Goal: Information Seeking & Learning: Learn about a topic

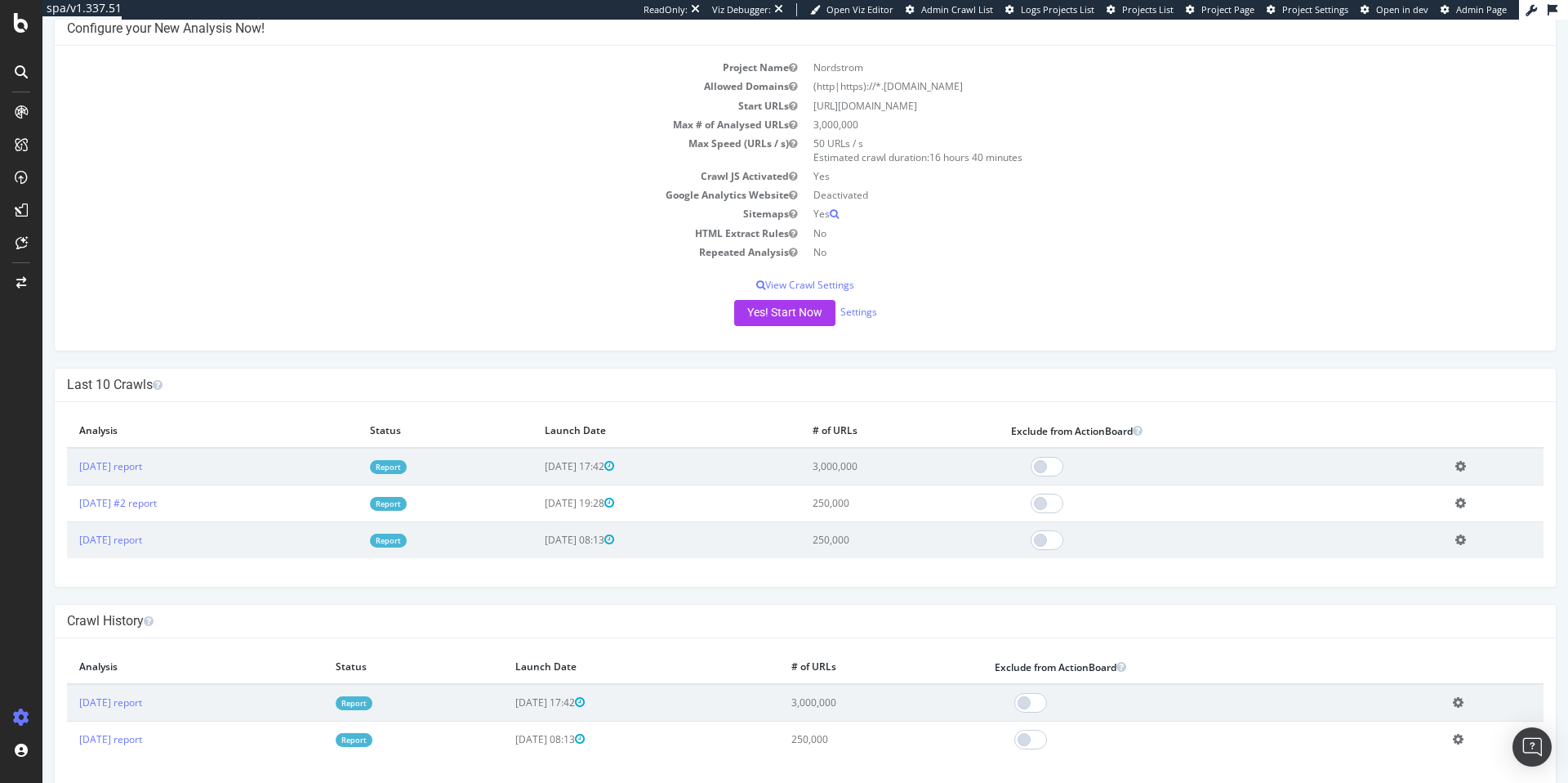
scroll to position [94, 0]
click at [406, 464] on link "Report" at bounding box center [389, 464] width 37 height 14
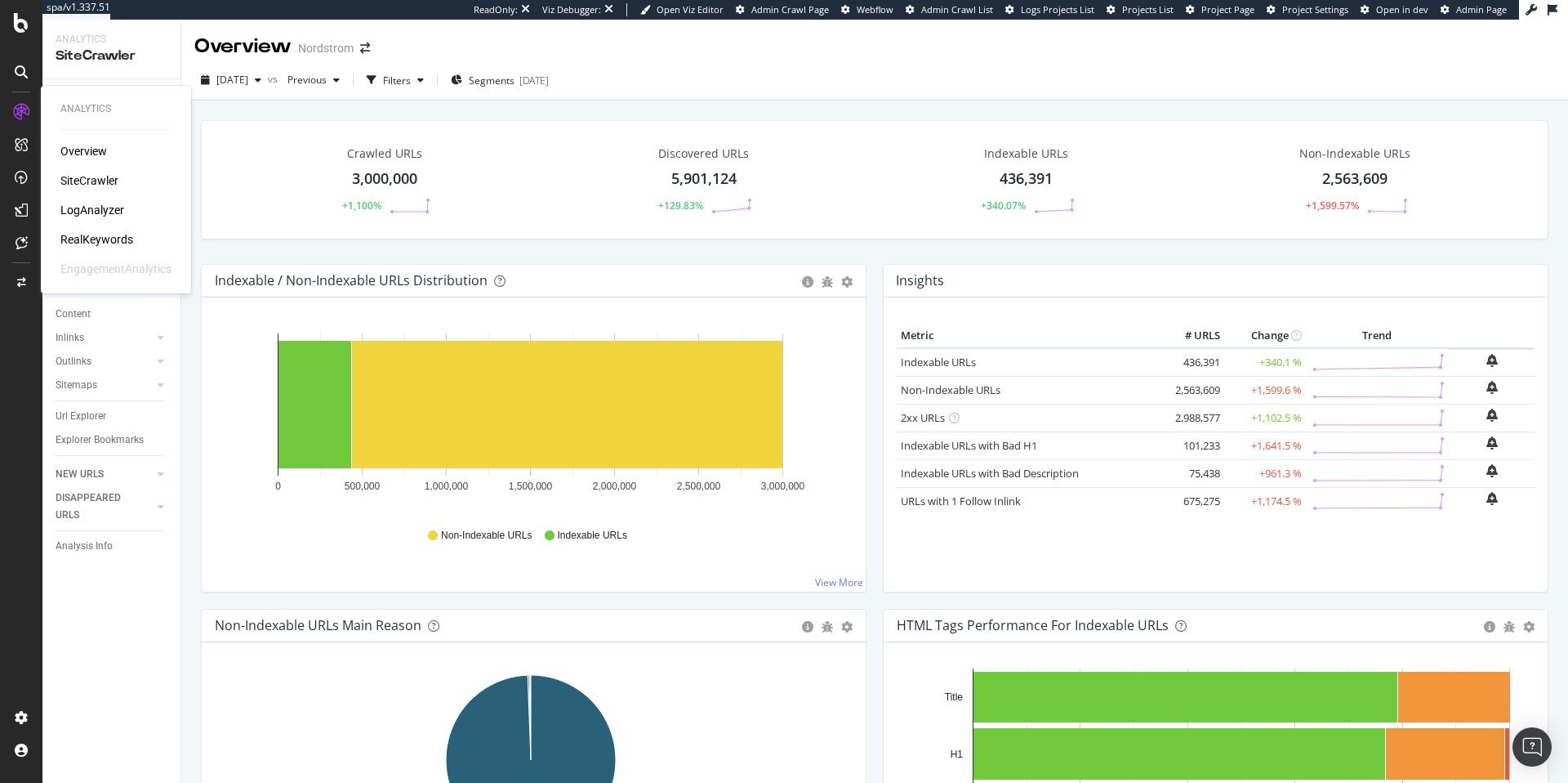
click at [114, 208] on div "LogAnalyzer" at bounding box center [92, 210] width 64 height 17
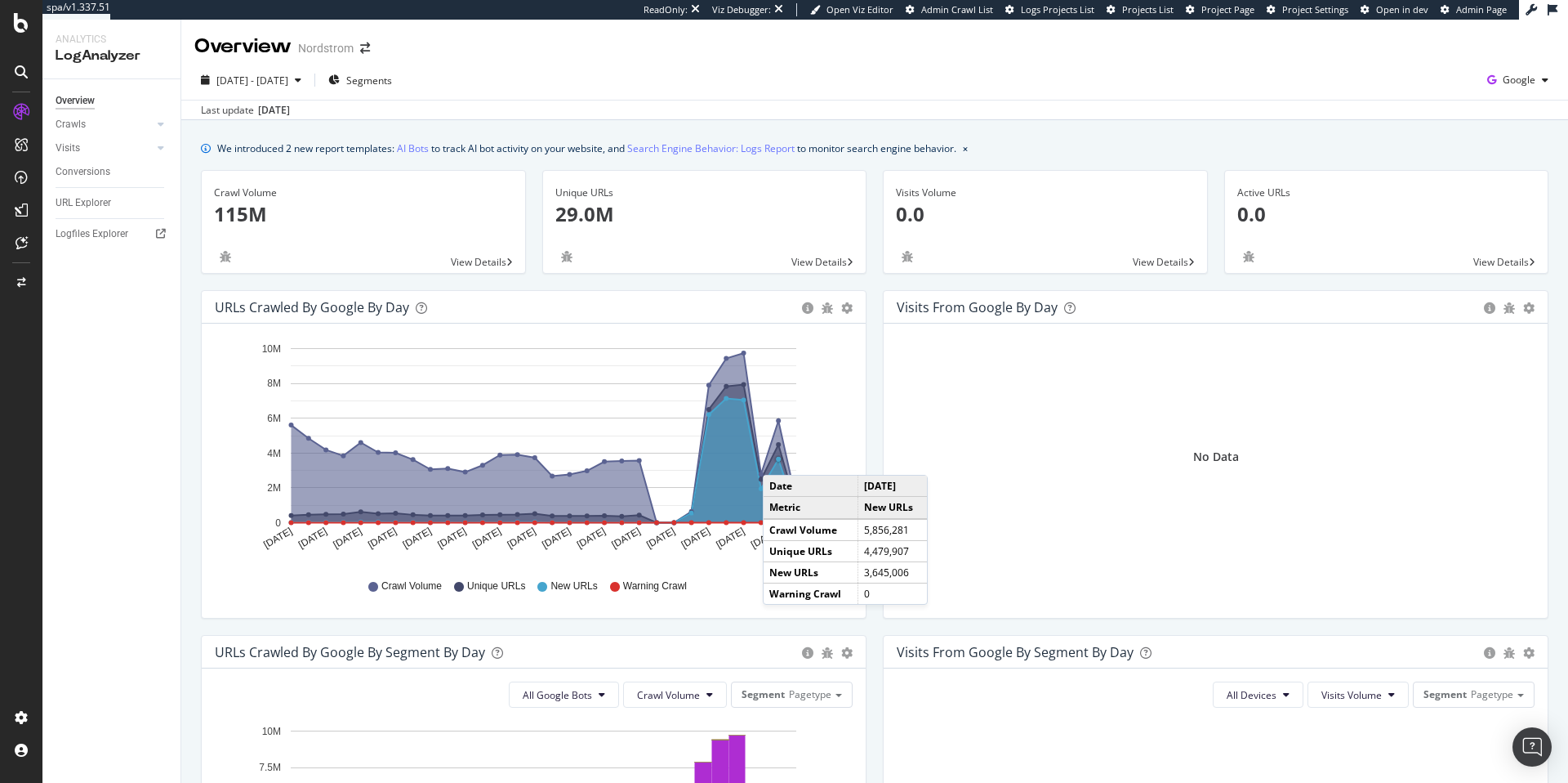
click at [780, 458] on circle "A chart." at bounding box center [778, 458] width 5 height 5
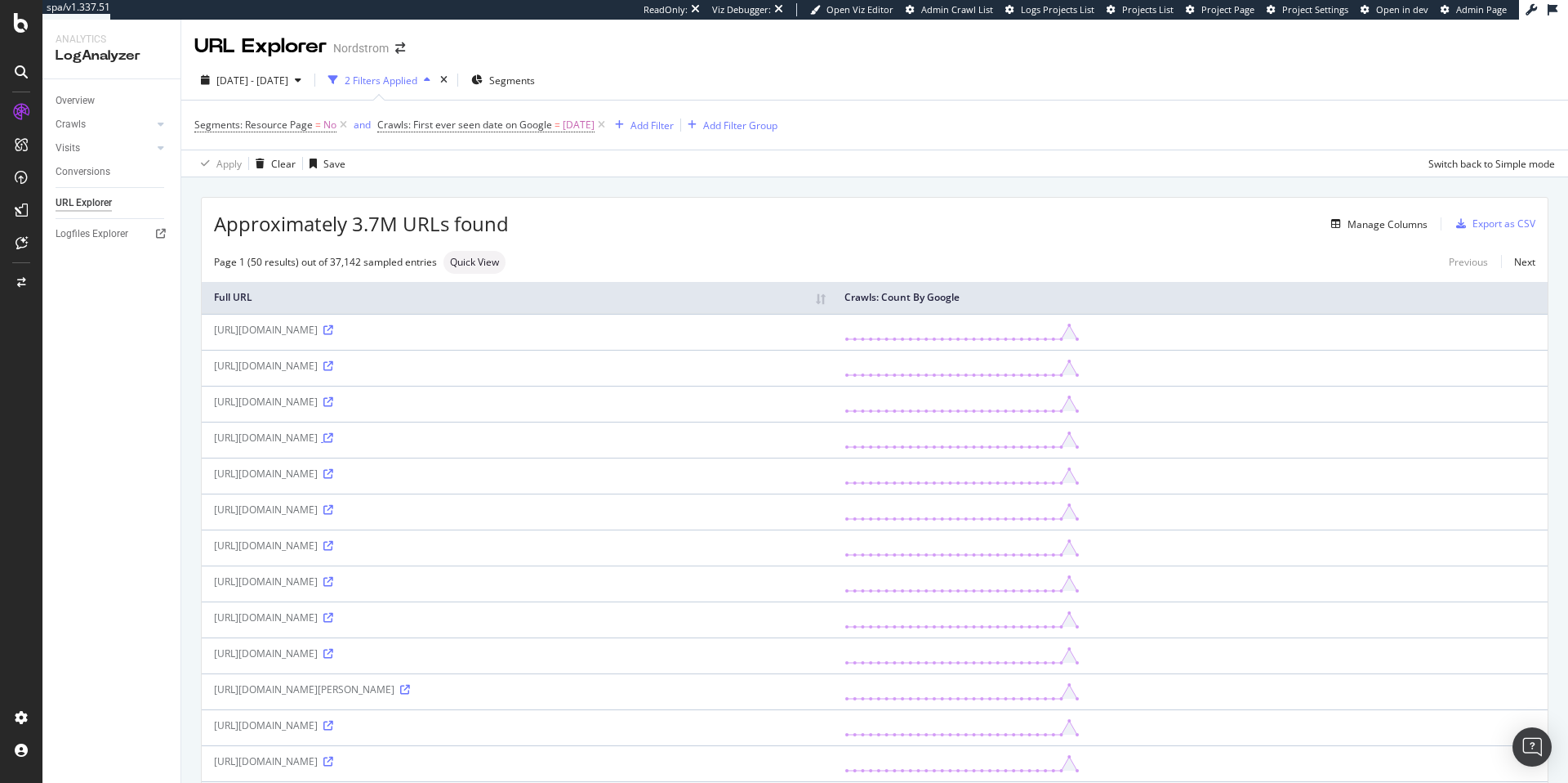
click at [333, 443] on icon at bounding box center [328, 438] width 10 height 10
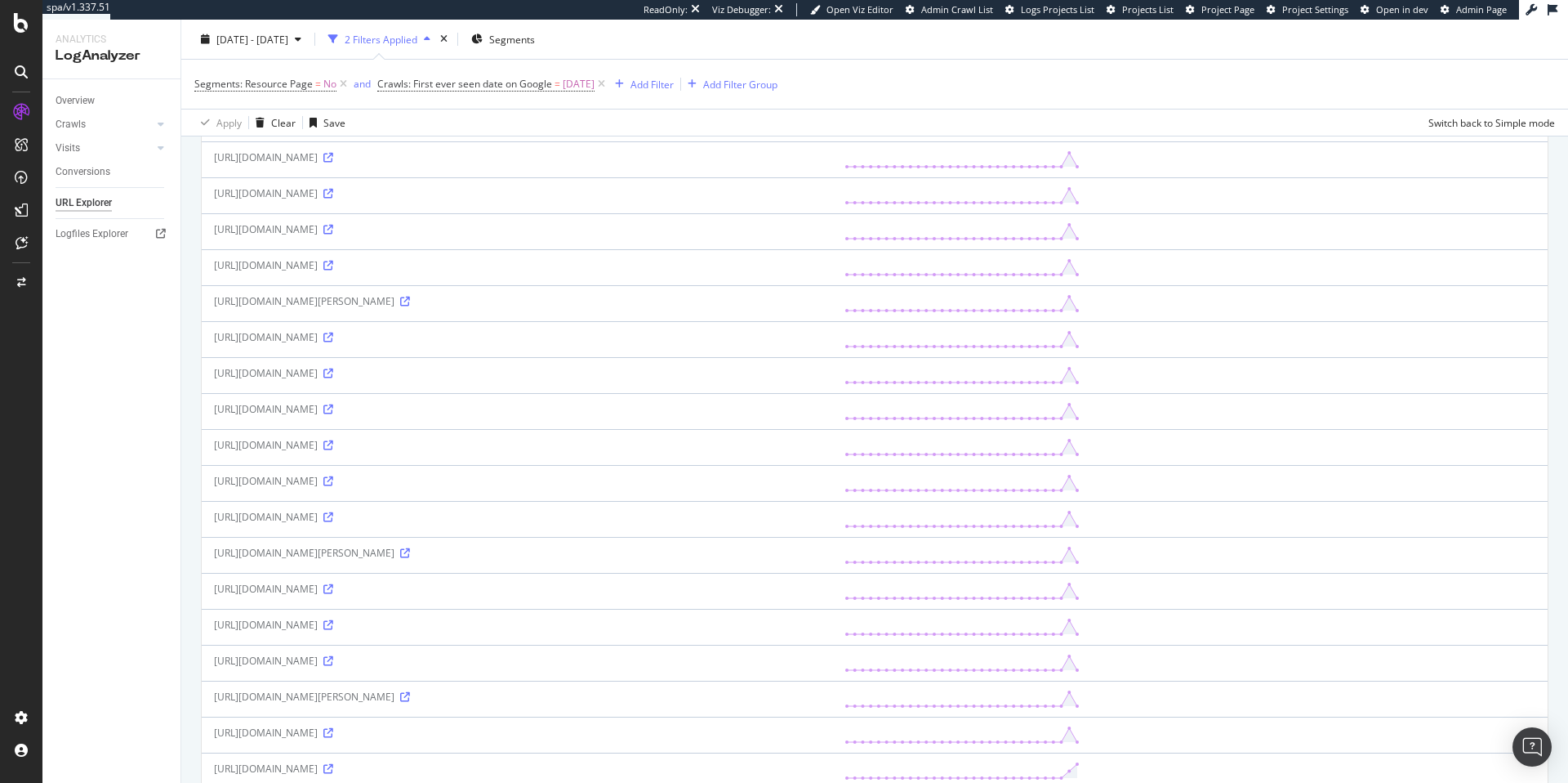
scroll to position [425, 0]
click at [333, 197] on icon at bounding box center [328, 193] width 10 height 10
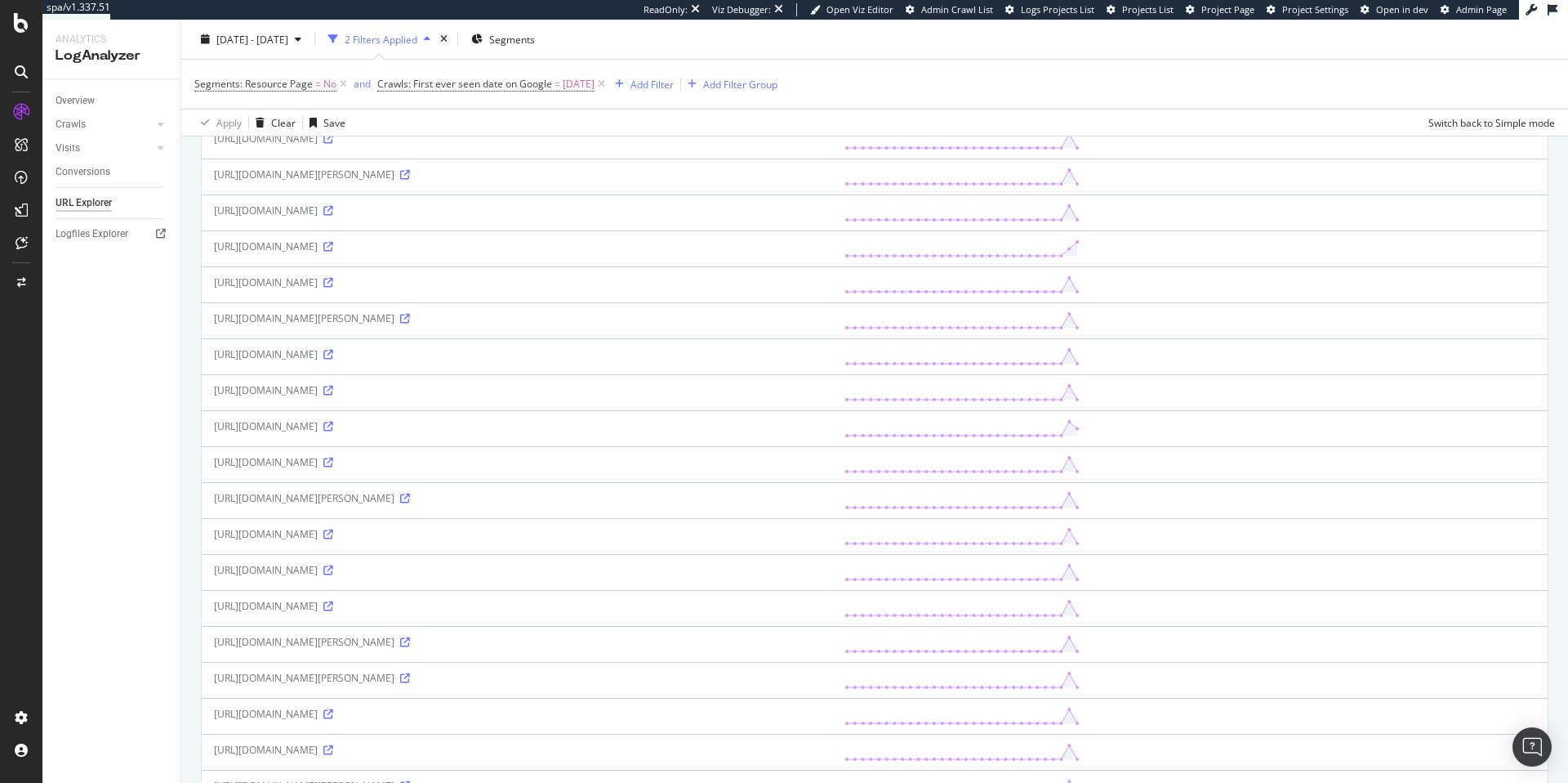
scroll to position [1274, 0]
click at [410, 284] on icon at bounding box center [405, 280] width 10 height 10
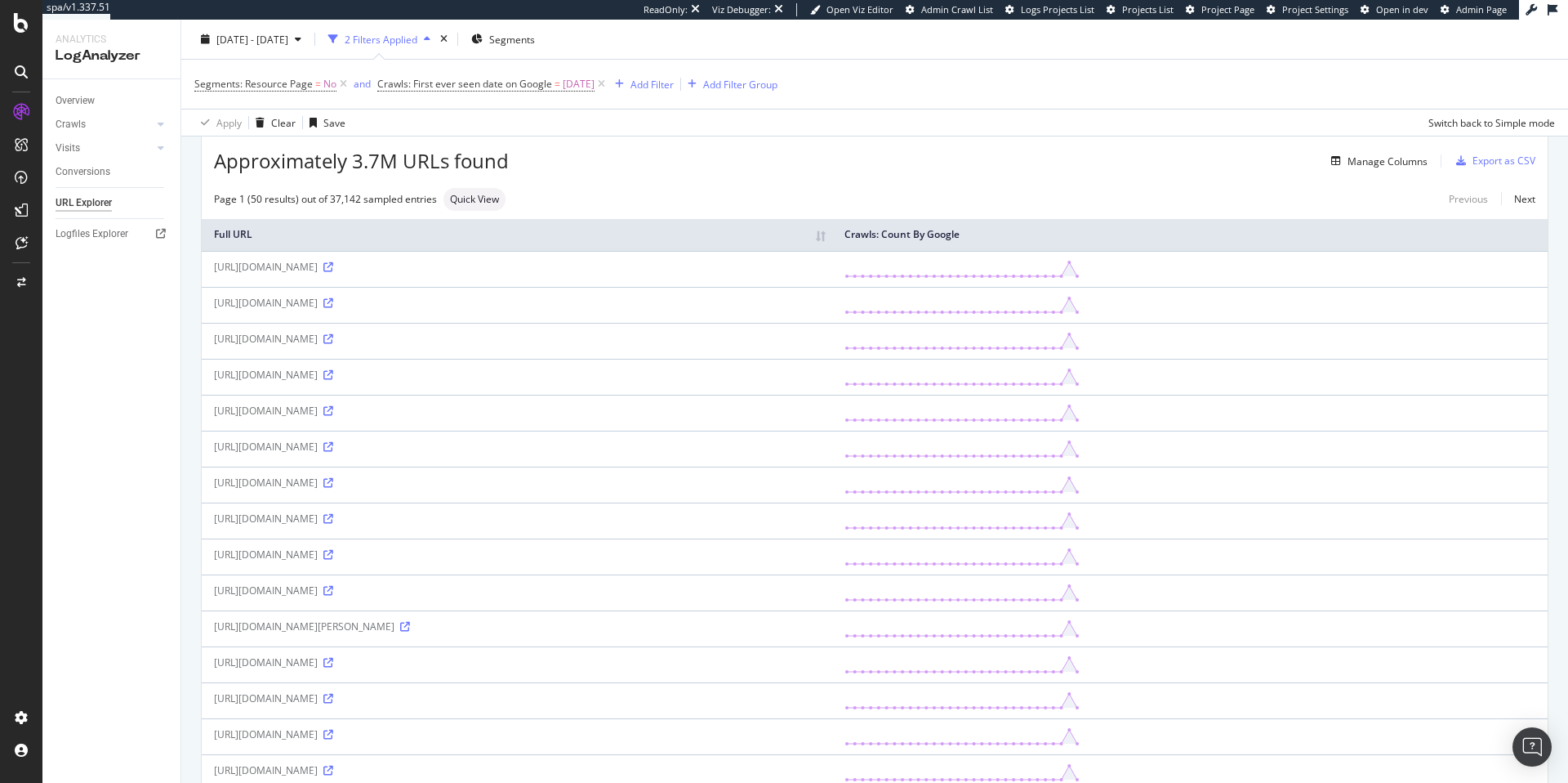
scroll to position [65, 0]
click at [333, 307] on icon at bounding box center [328, 302] width 10 height 10
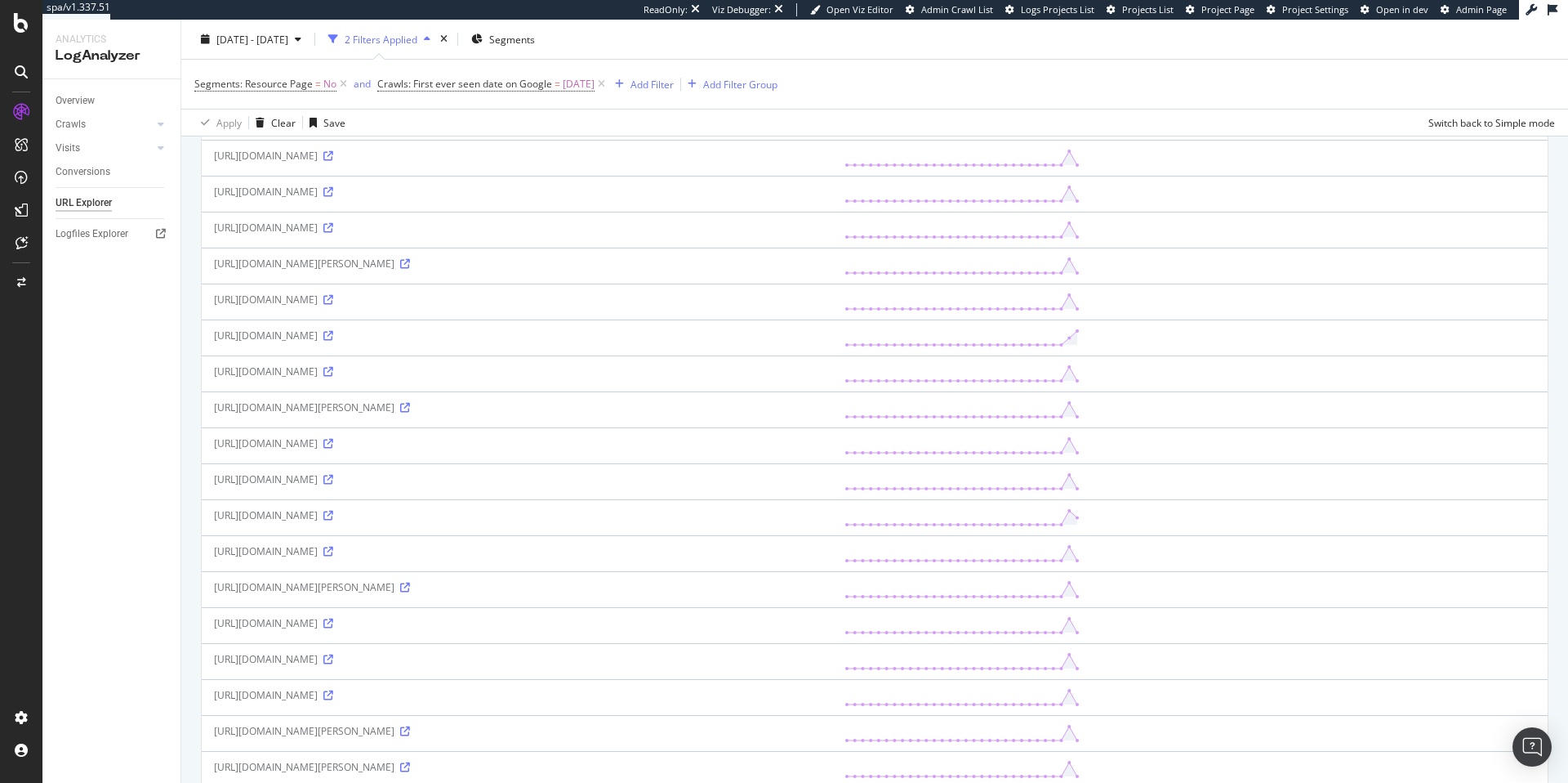
scroll to position [471, 0]
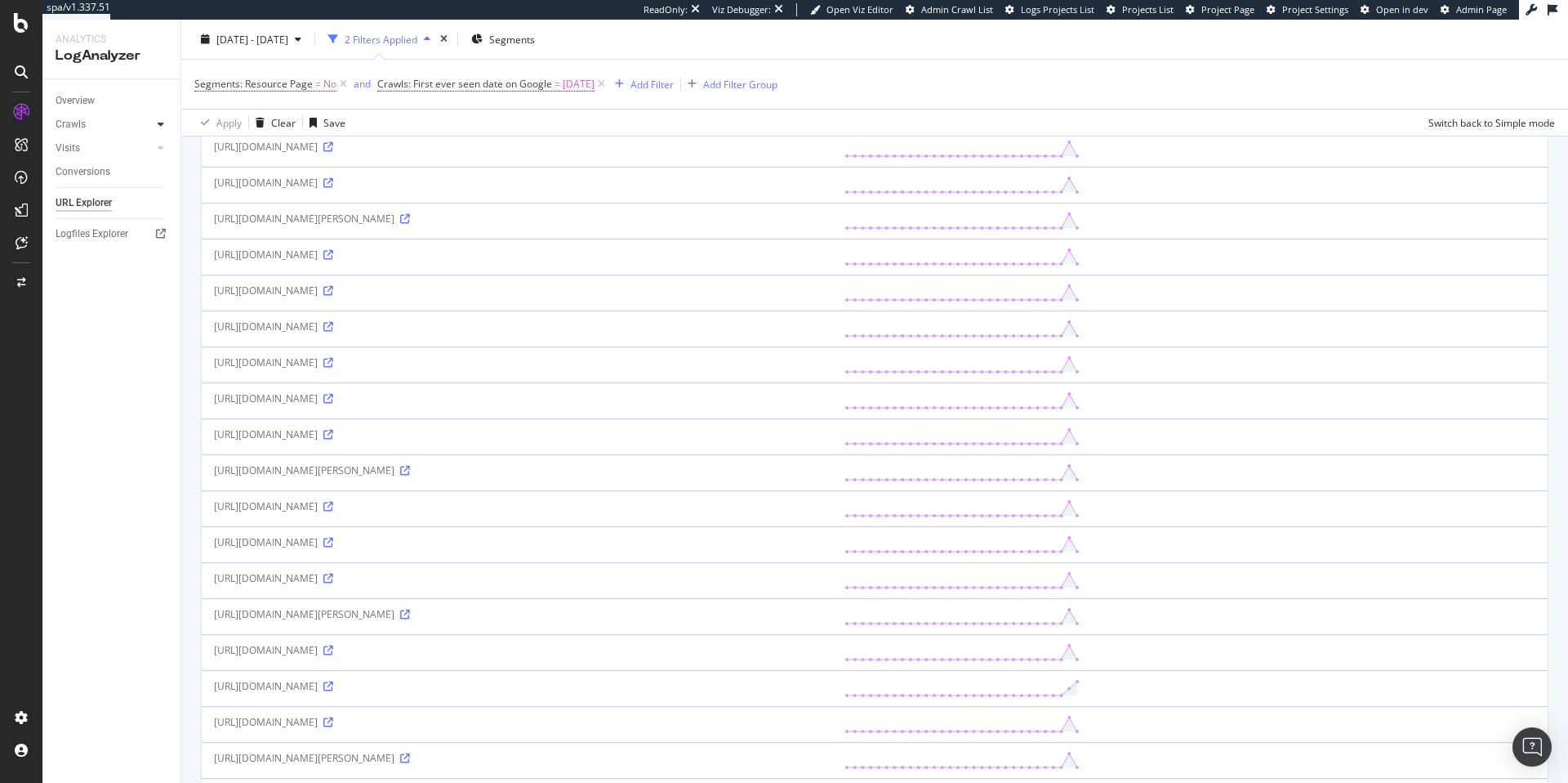
click at [161, 125] on icon at bounding box center [160, 124] width 7 height 10
click at [91, 149] on div "Daily Distribution" at bounding box center [101, 149] width 76 height 18
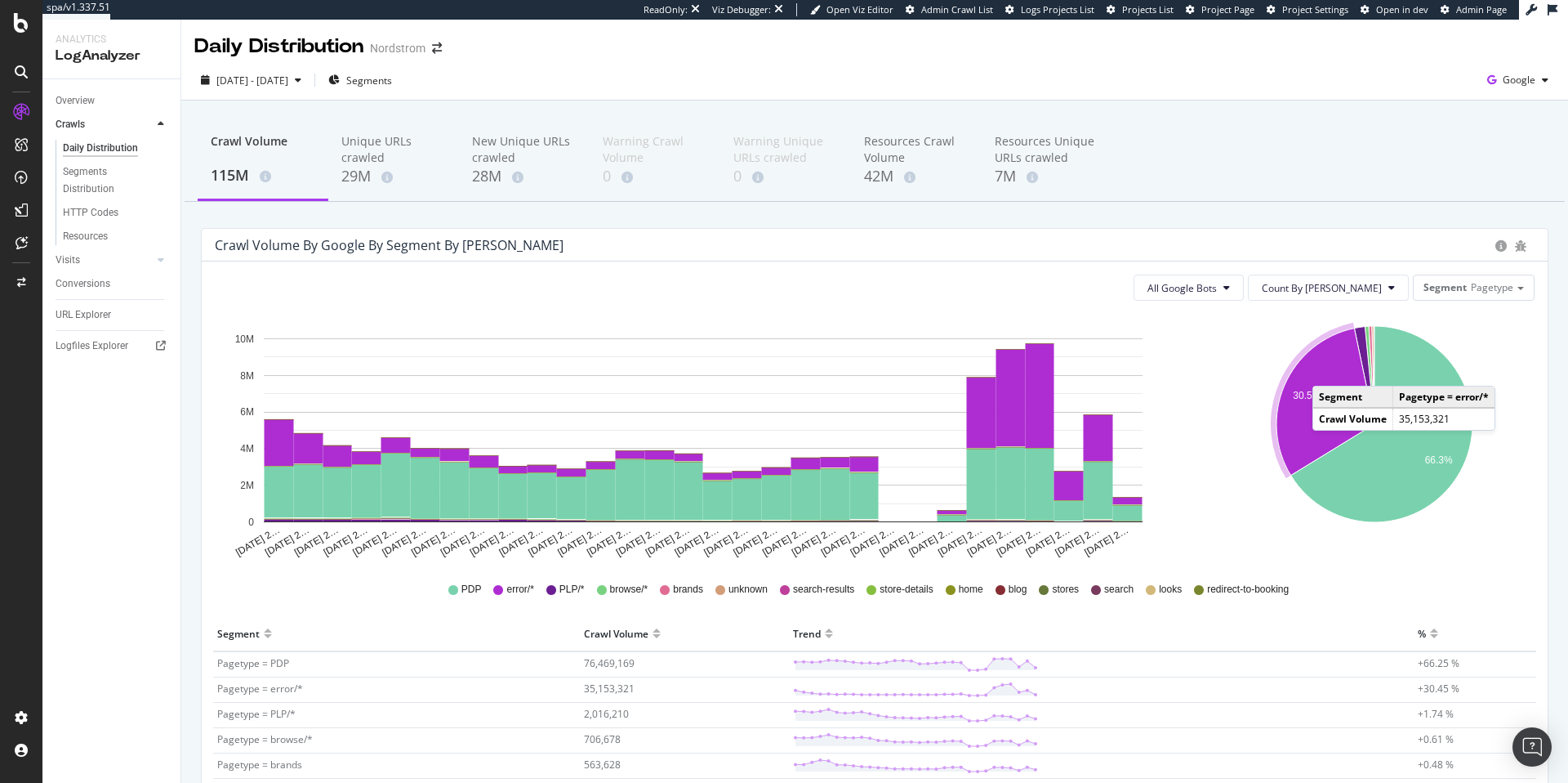
click at [1320, 370] on icon "A chart." at bounding box center [1326, 402] width 98 height 148
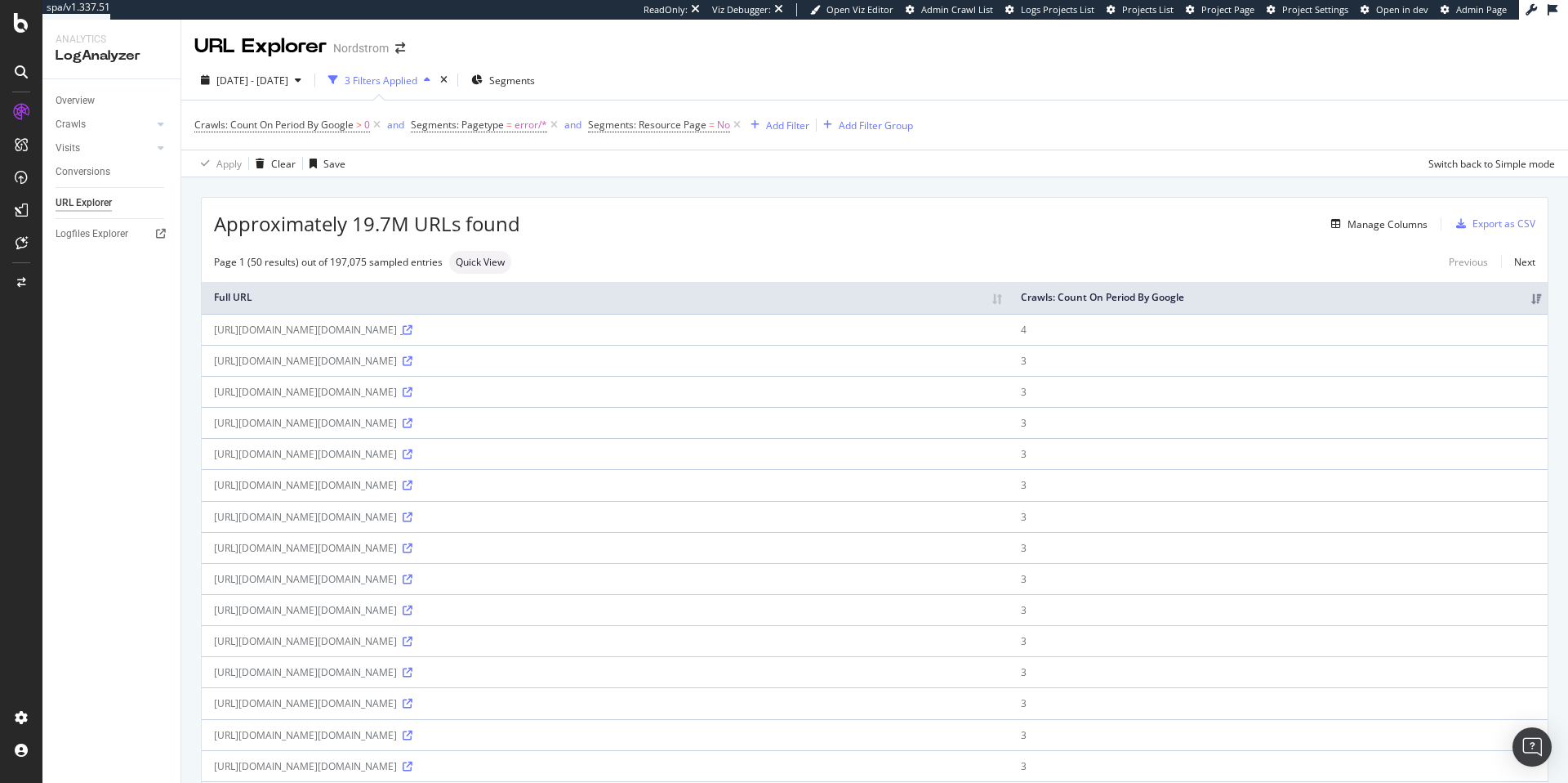
click at [412, 335] on icon at bounding box center [407, 330] width 10 height 10
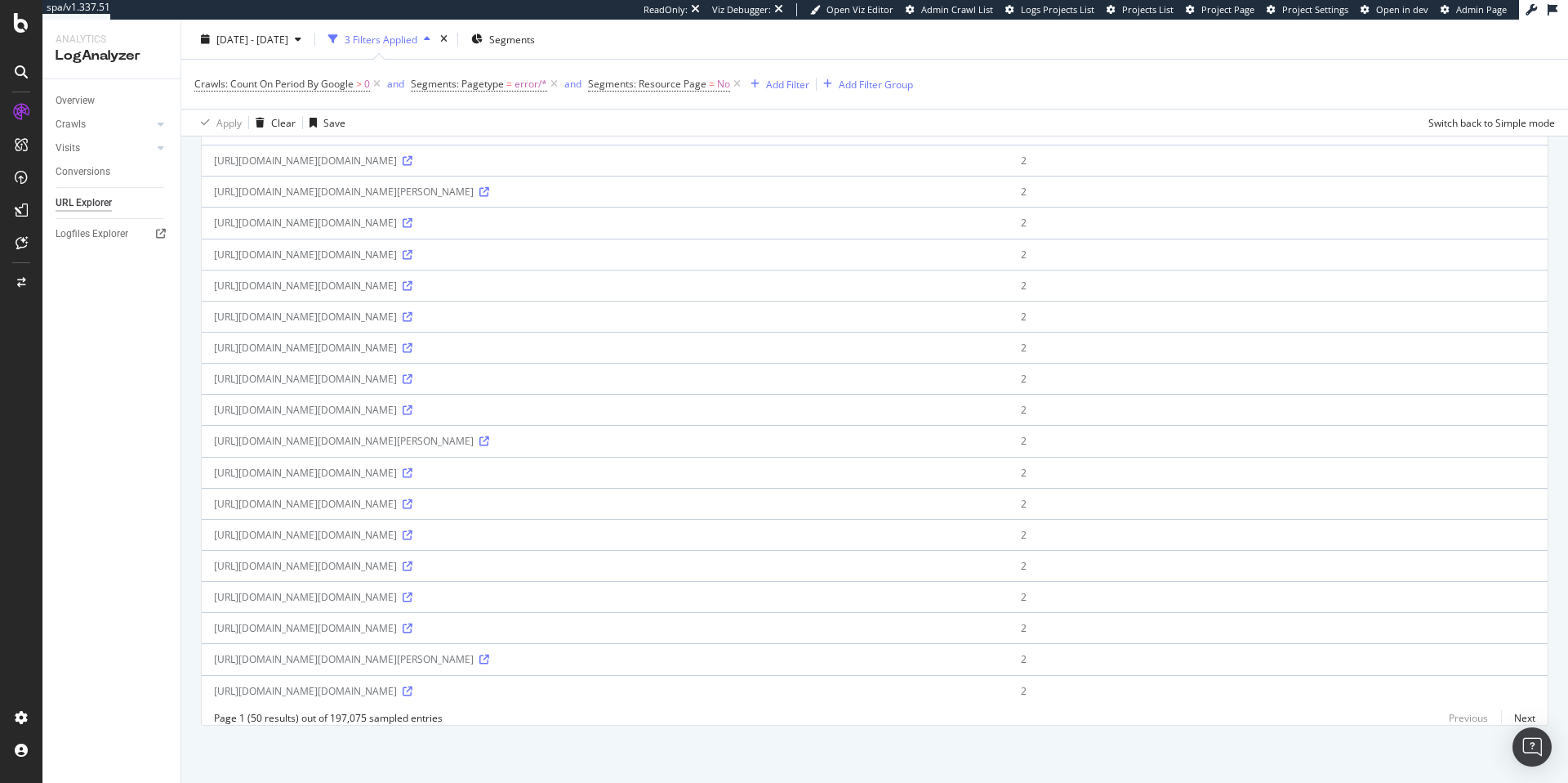
scroll to position [2058, 0]
click at [77, 126] on div "Crawls" at bounding box center [70, 125] width 30 height 18
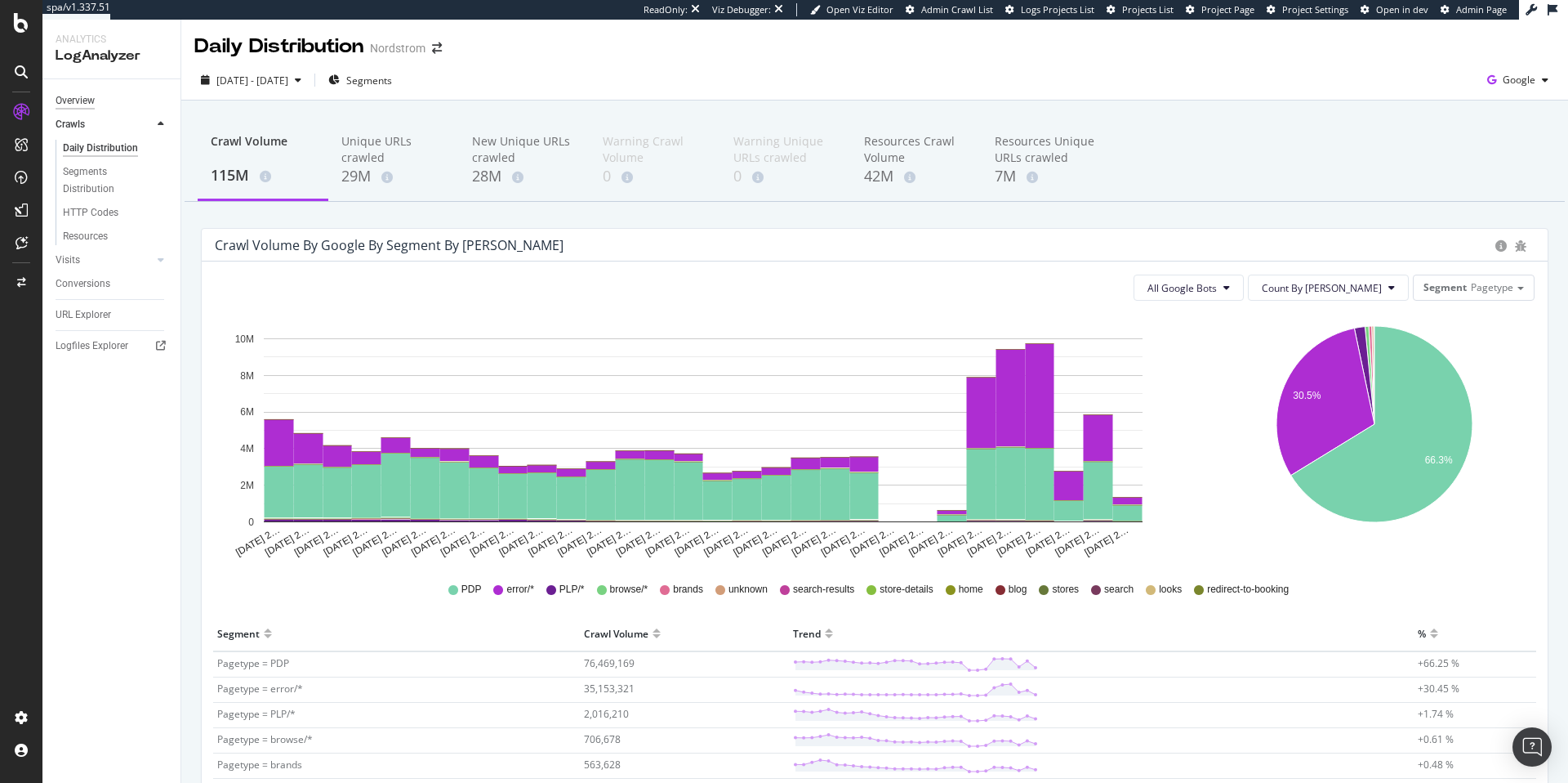
click at [74, 106] on div "Overview" at bounding box center [75, 101] width 39 height 18
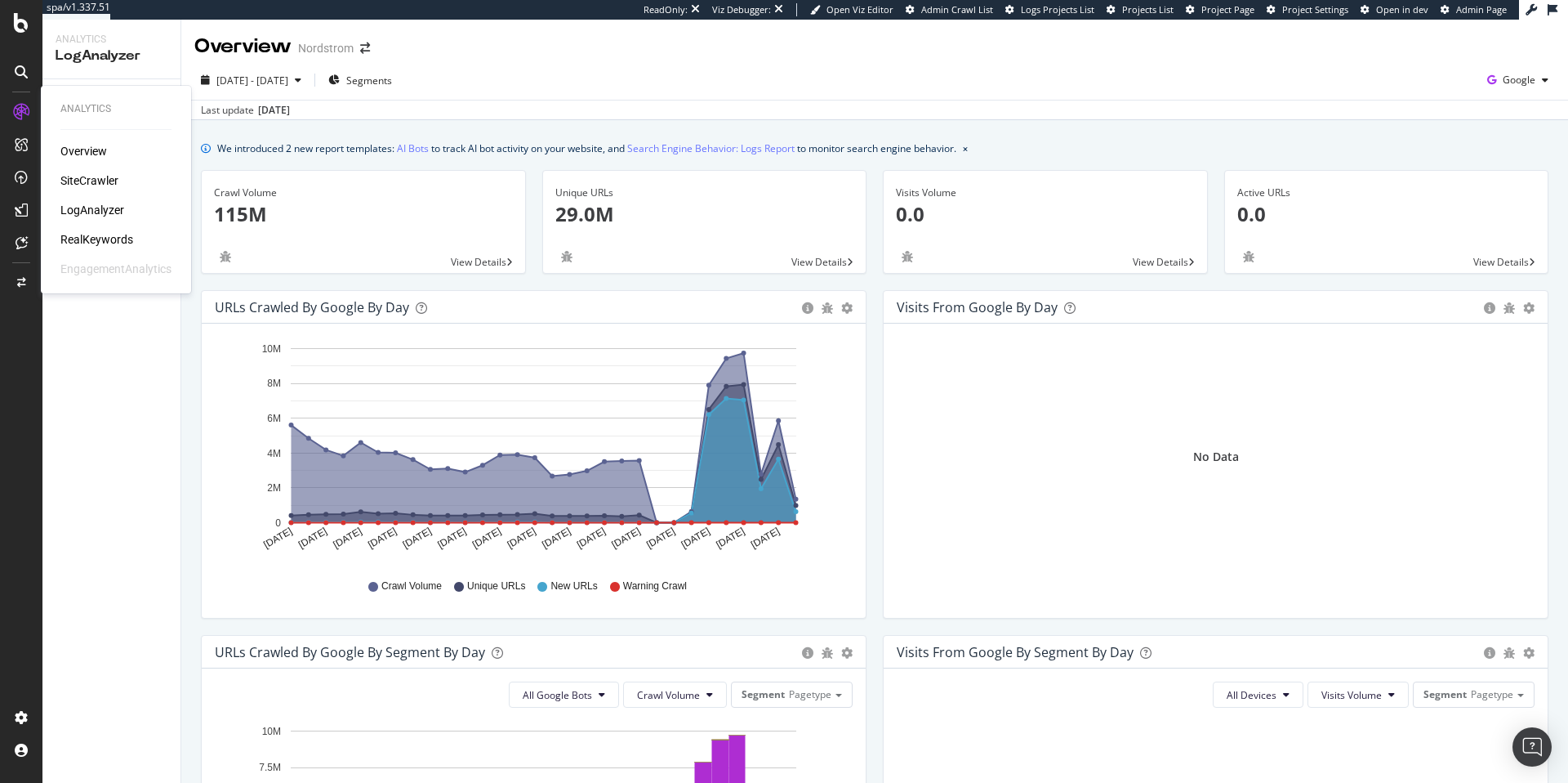
click at [106, 180] on div "SiteCrawler" at bounding box center [89, 180] width 58 height 17
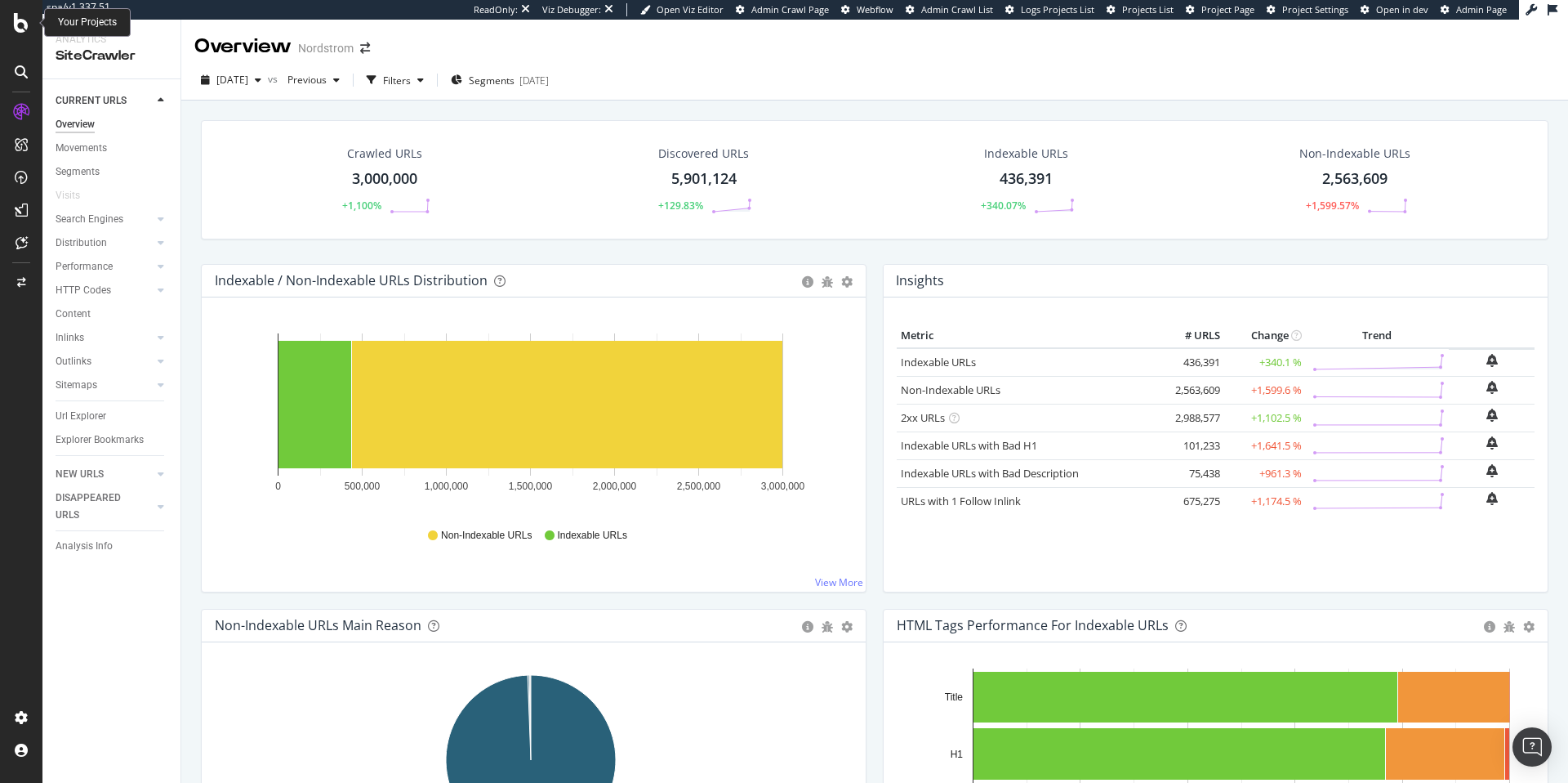
click at [18, 25] on icon at bounding box center [21, 22] width 15 height 20
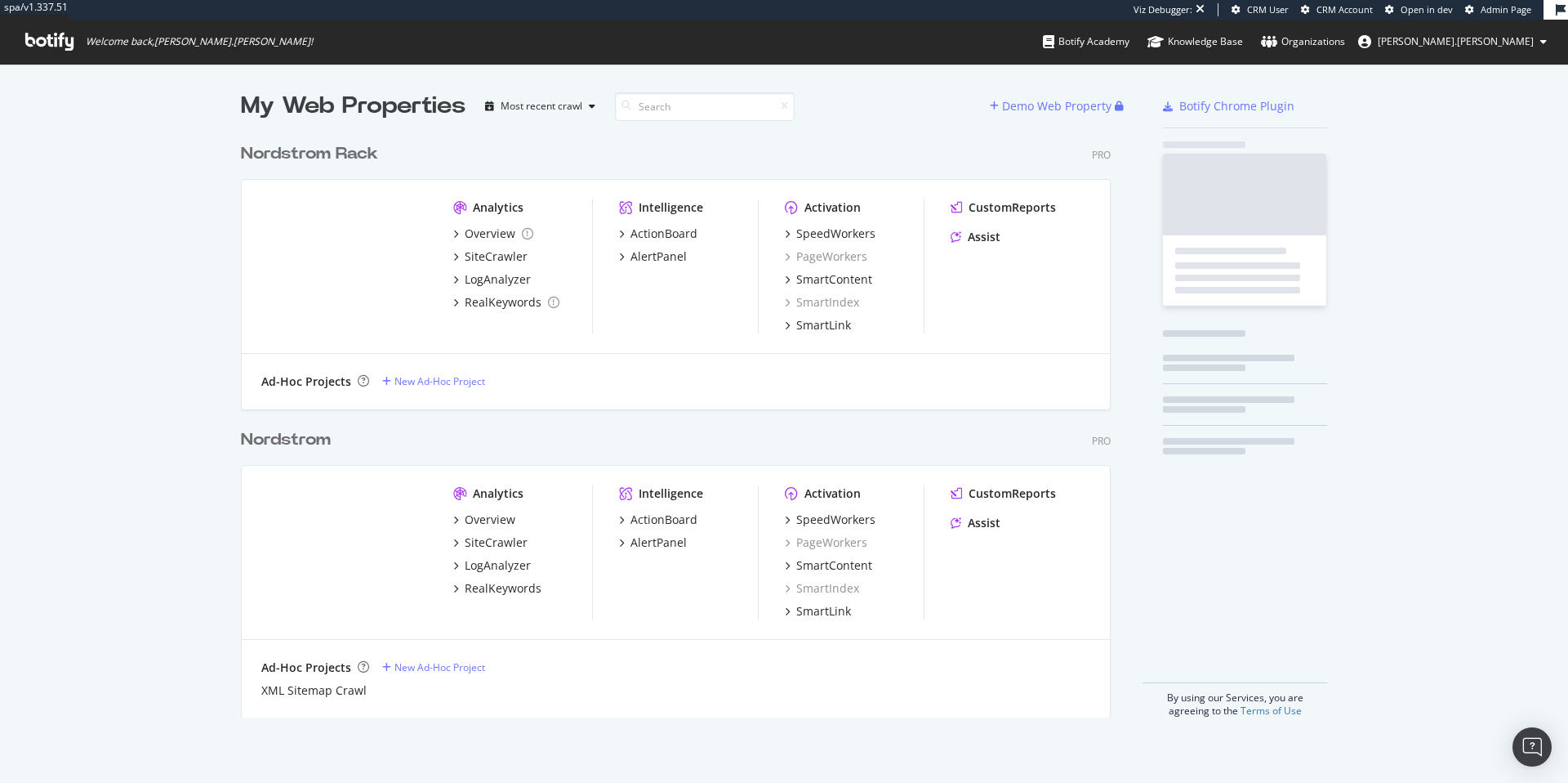
scroll to position [583, 870]
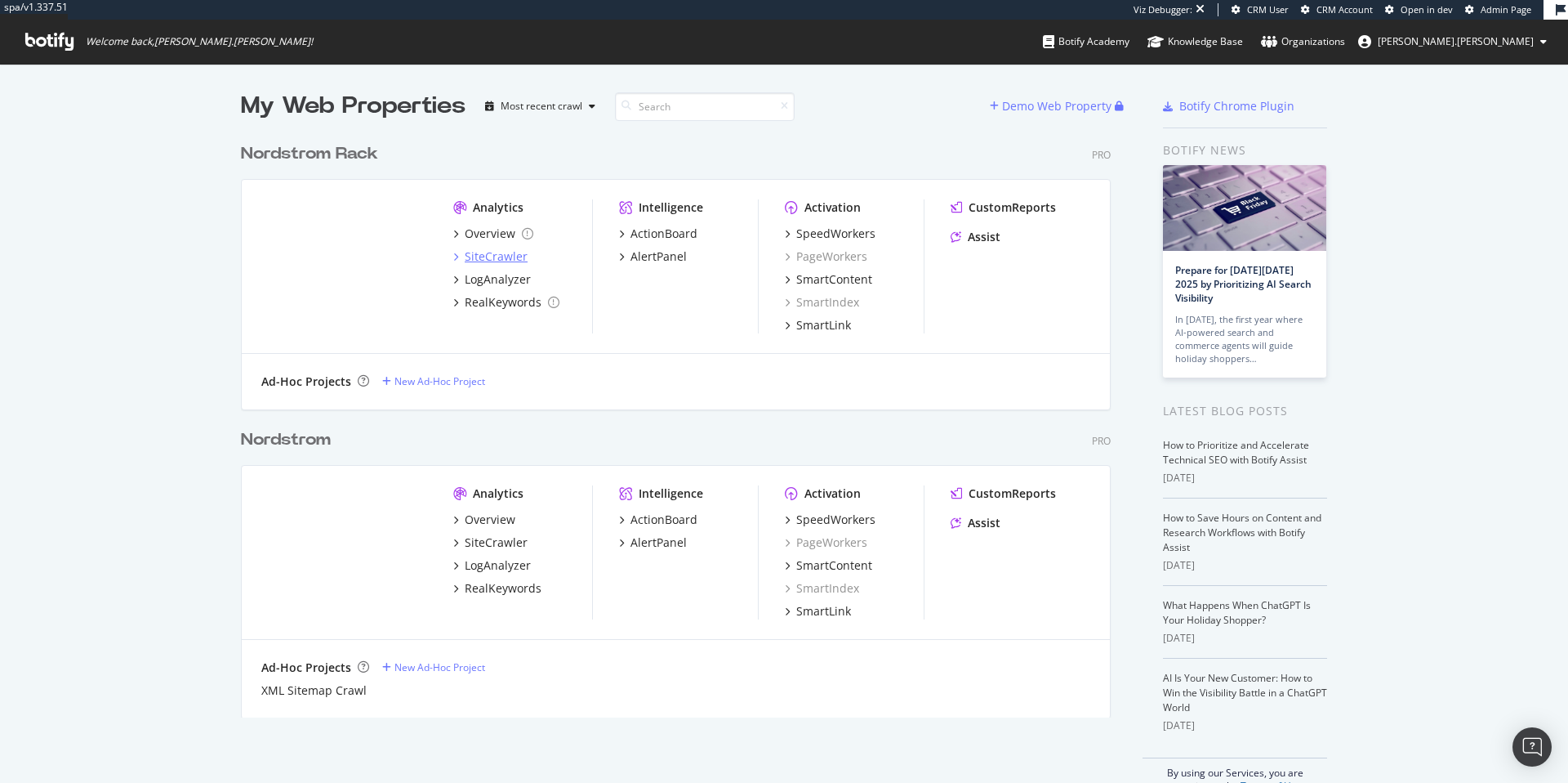
click at [478, 253] on div "SiteCrawler" at bounding box center [496, 256] width 63 height 17
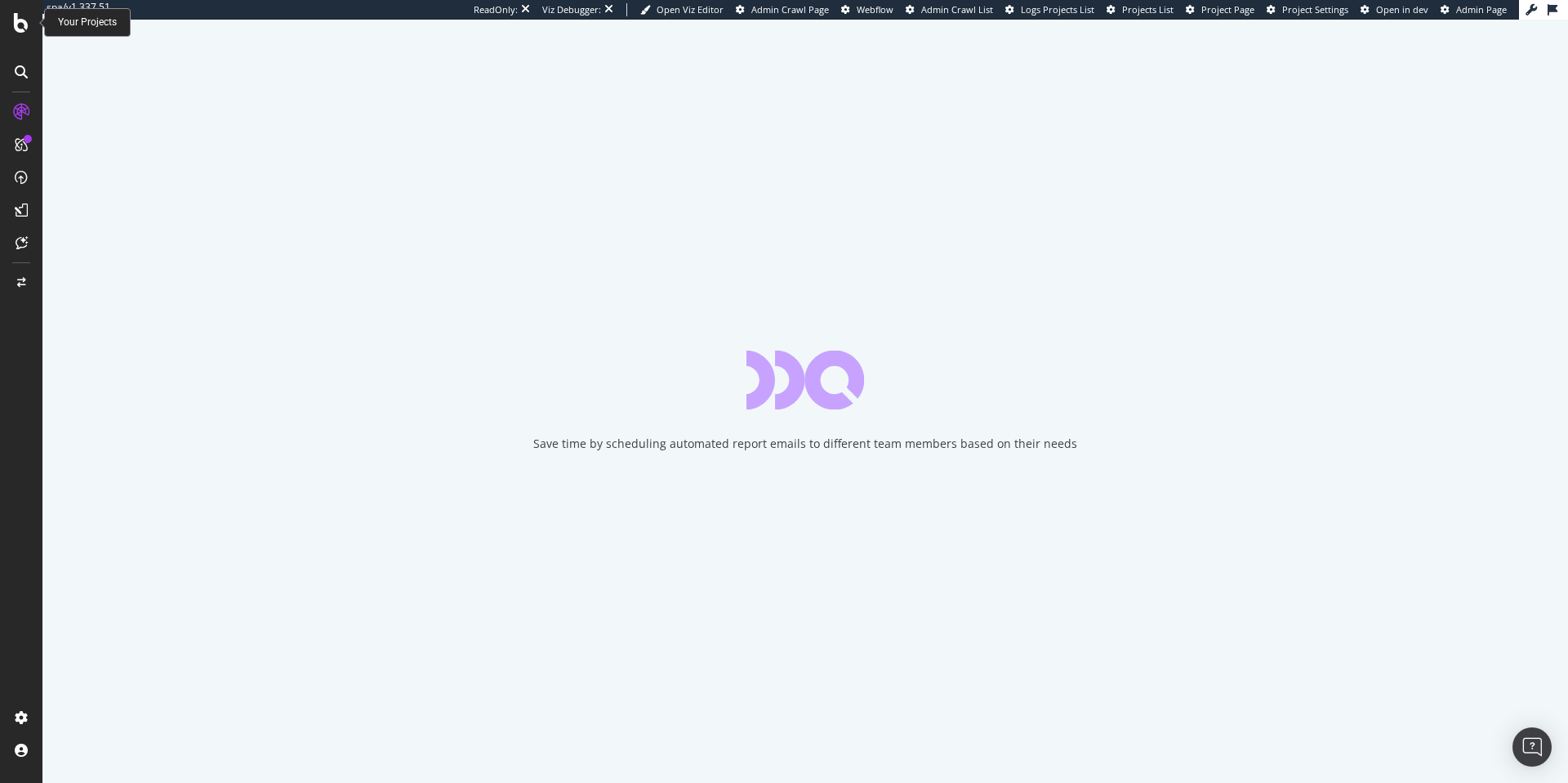
click at [18, 25] on icon at bounding box center [21, 22] width 15 height 20
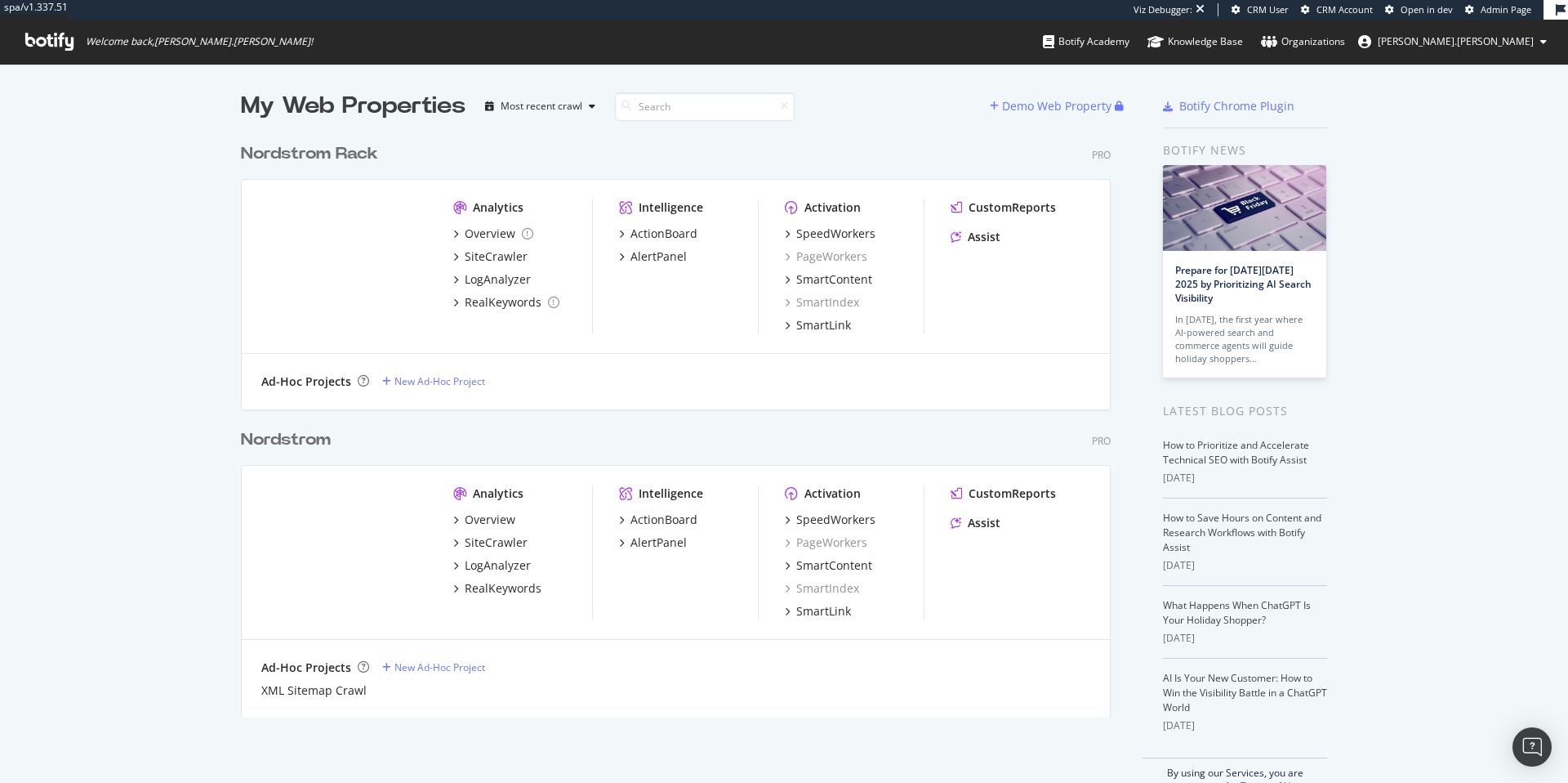
scroll to position [583, 870]
click at [484, 542] on div "SiteCrawler" at bounding box center [496, 543] width 63 height 17
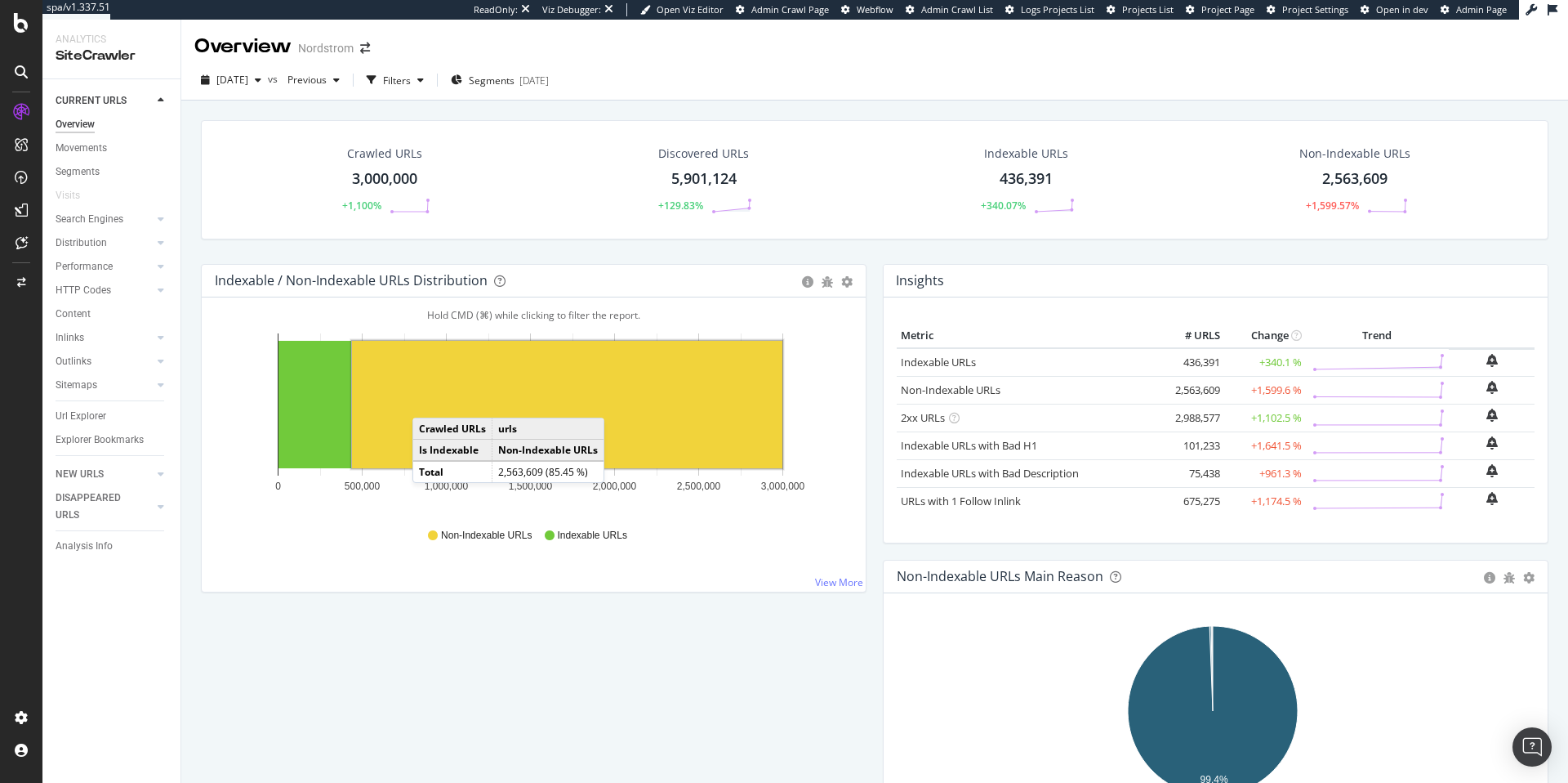
click at [429, 402] on rect "A chart." at bounding box center [567, 405] width 431 height 127
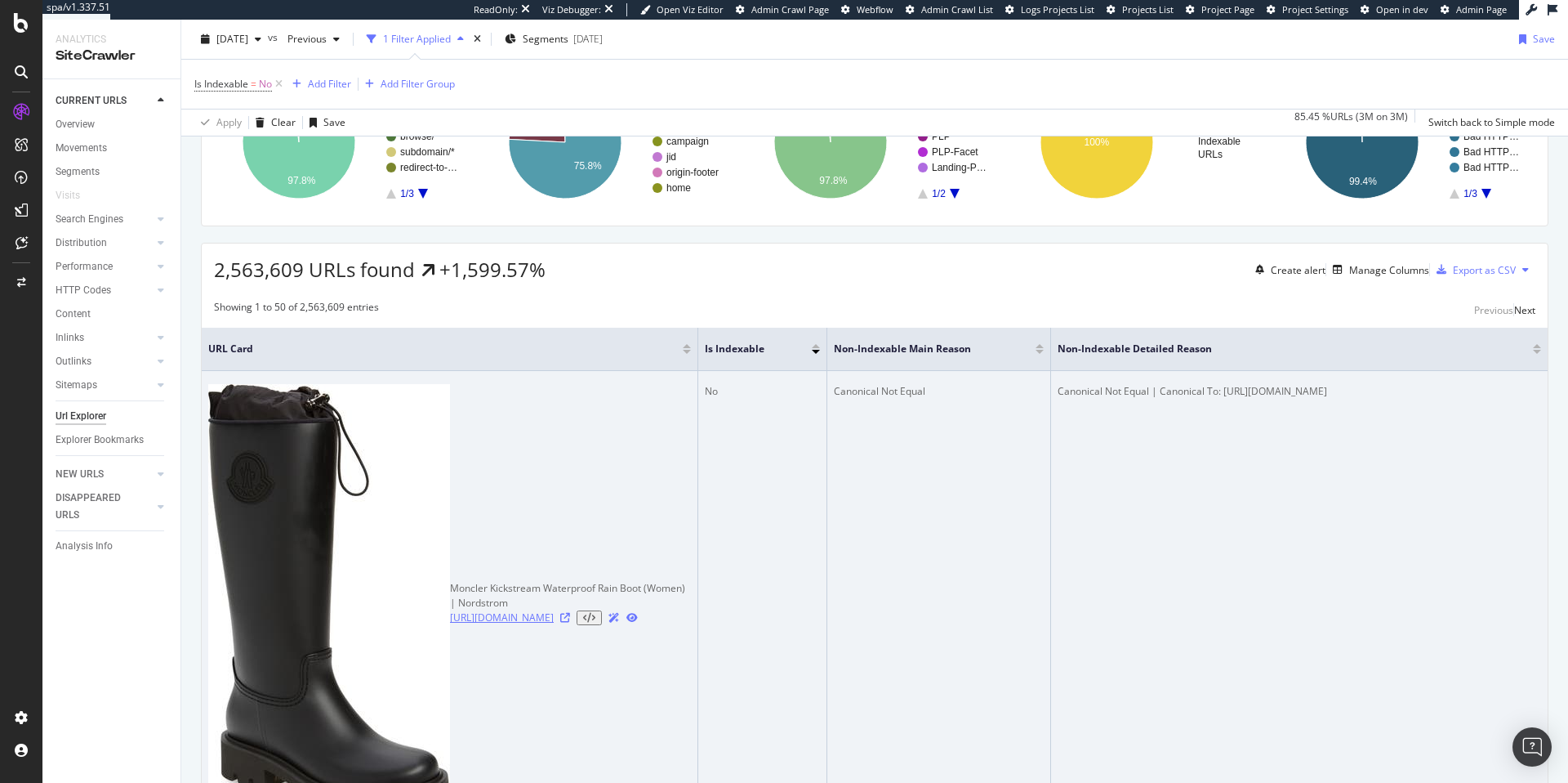
scroll to position [249, 0]
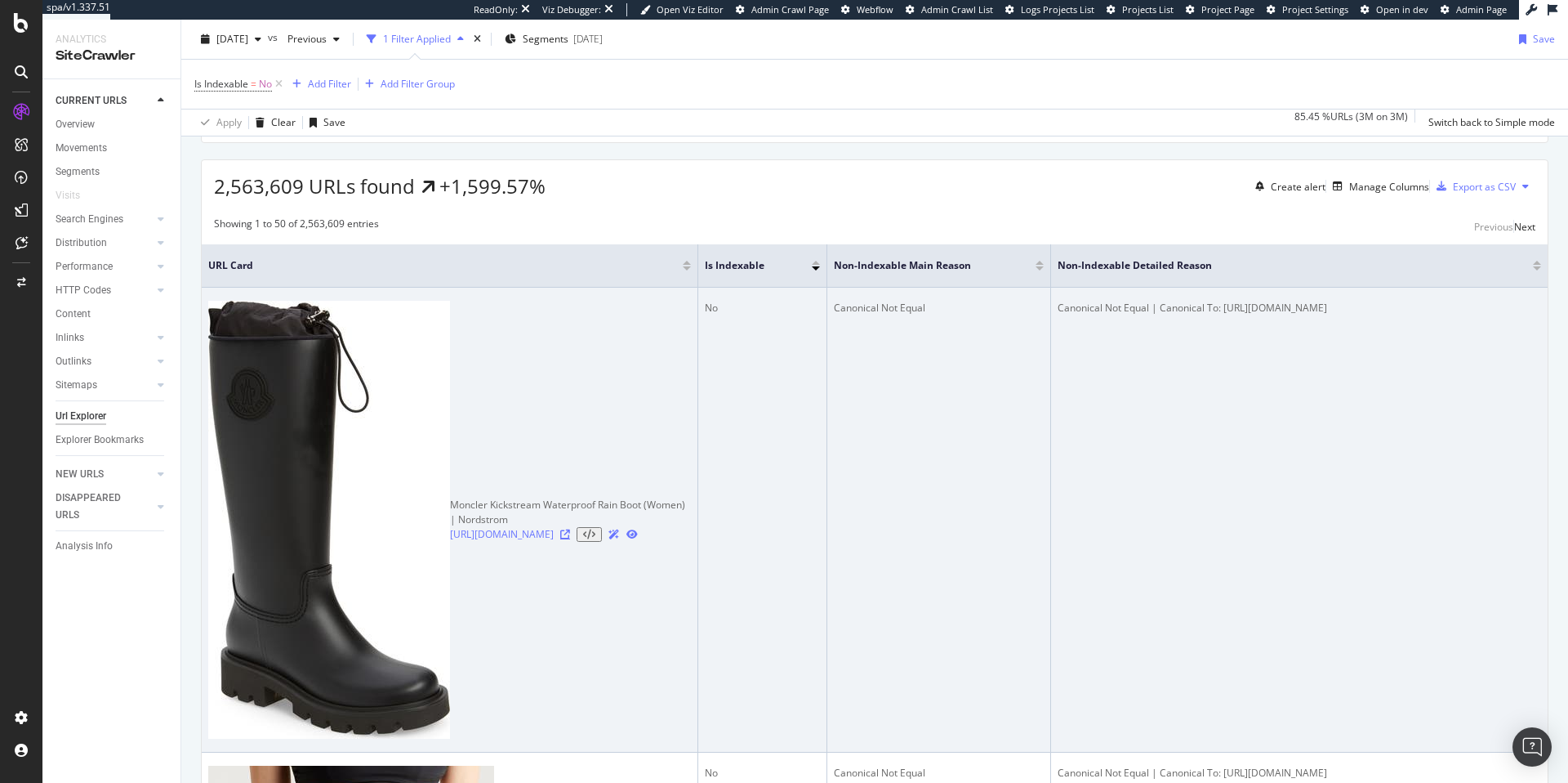
click at [571, 530] on icon at bounding box center [566, 535] width 10 height 10
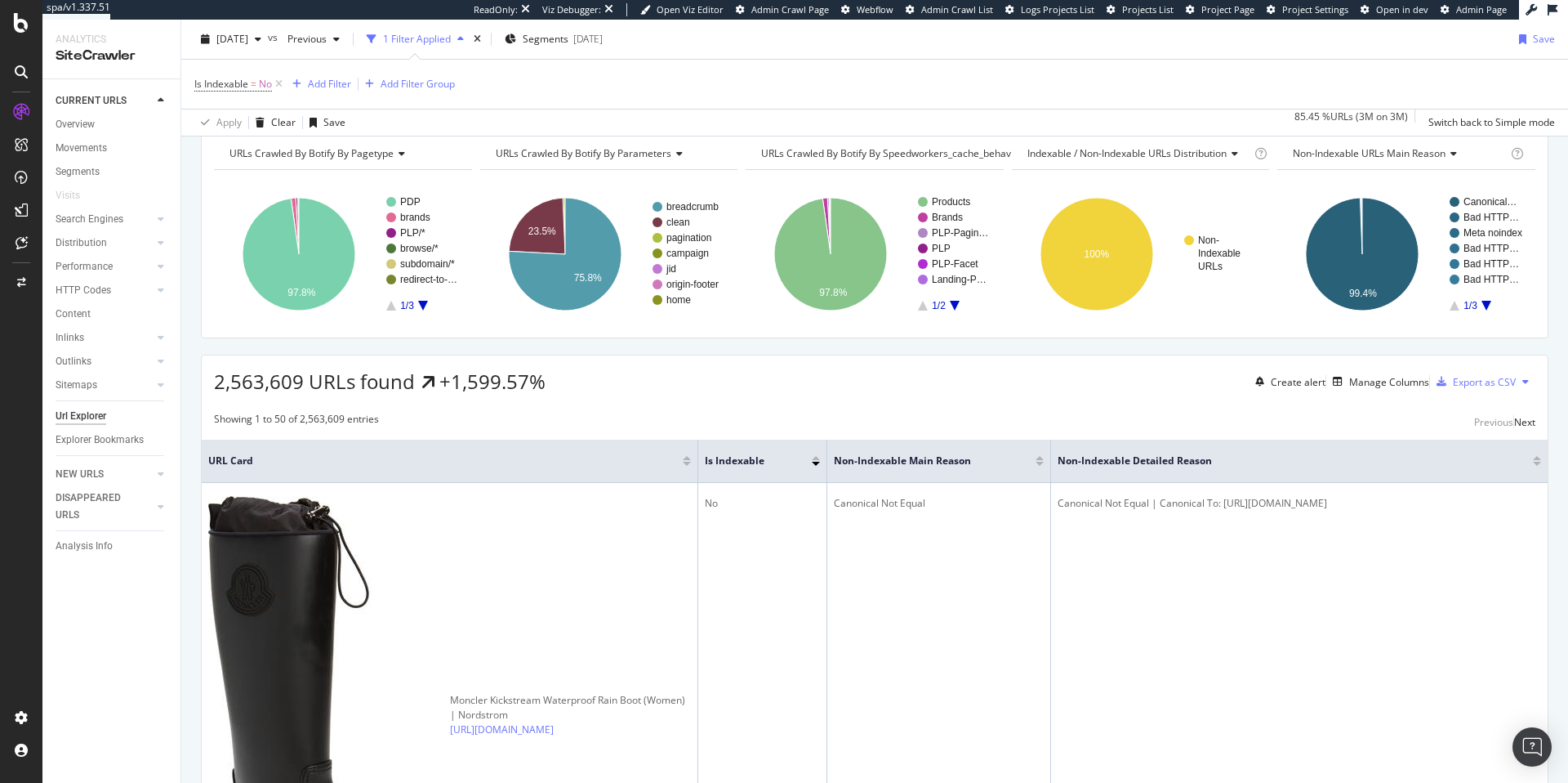
scroll to position [0, 0]
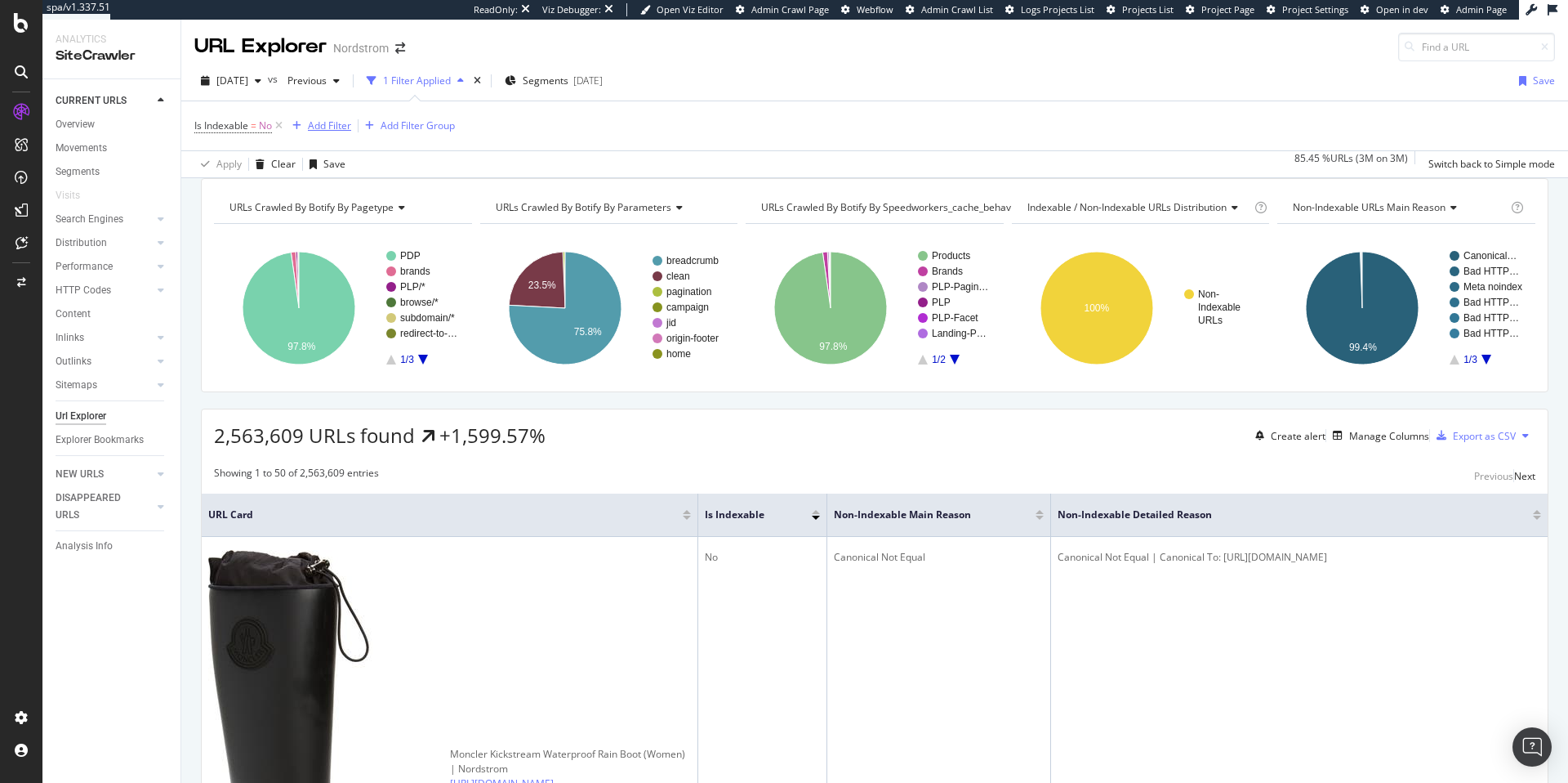
click at [334, 126] on div "Add Filter" at bounding box center [329, 125] width 43 height 14
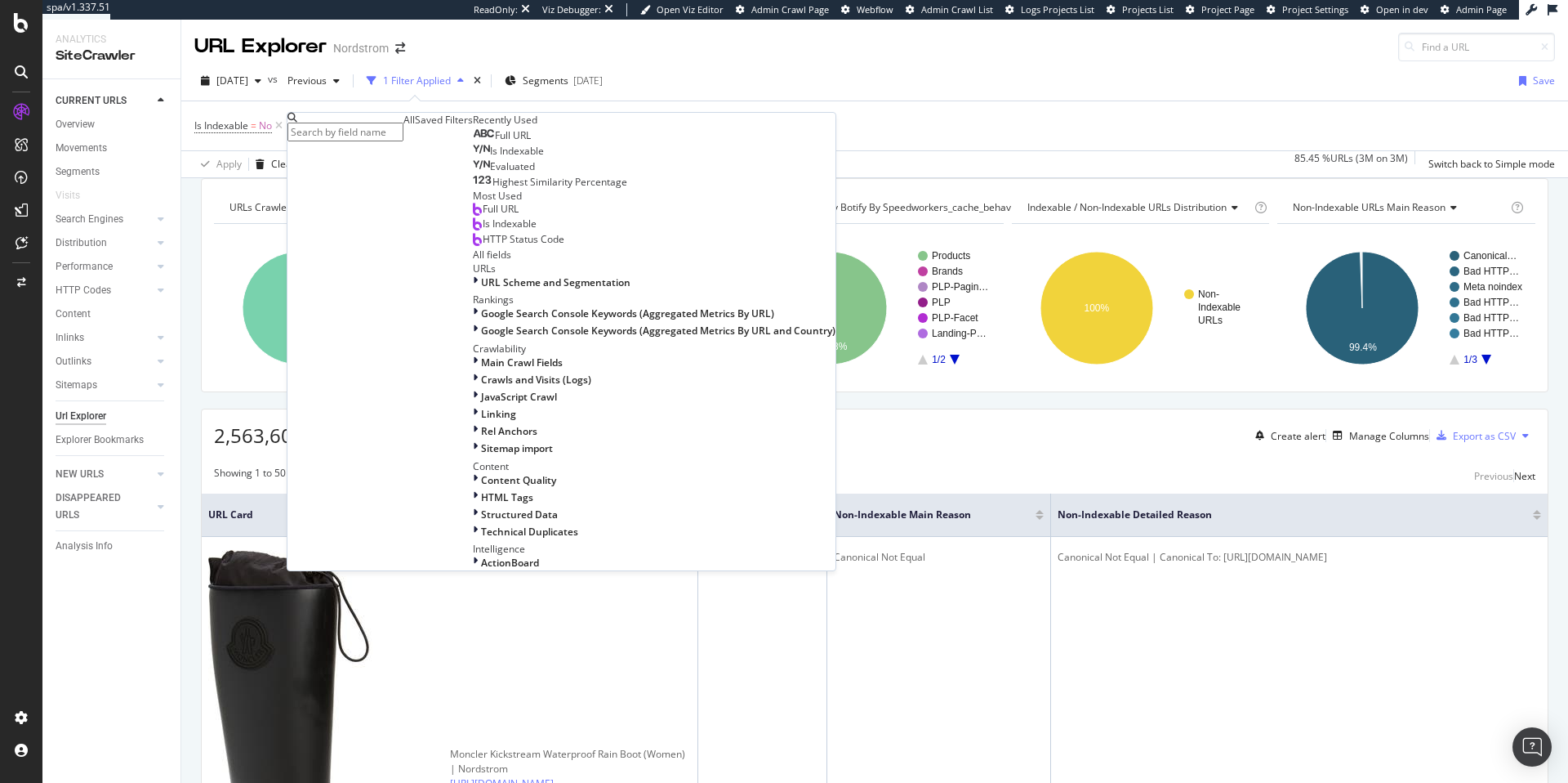
click at [495, 142] on span "Full URL" at bounding box center [513, 135] width 36 height 14
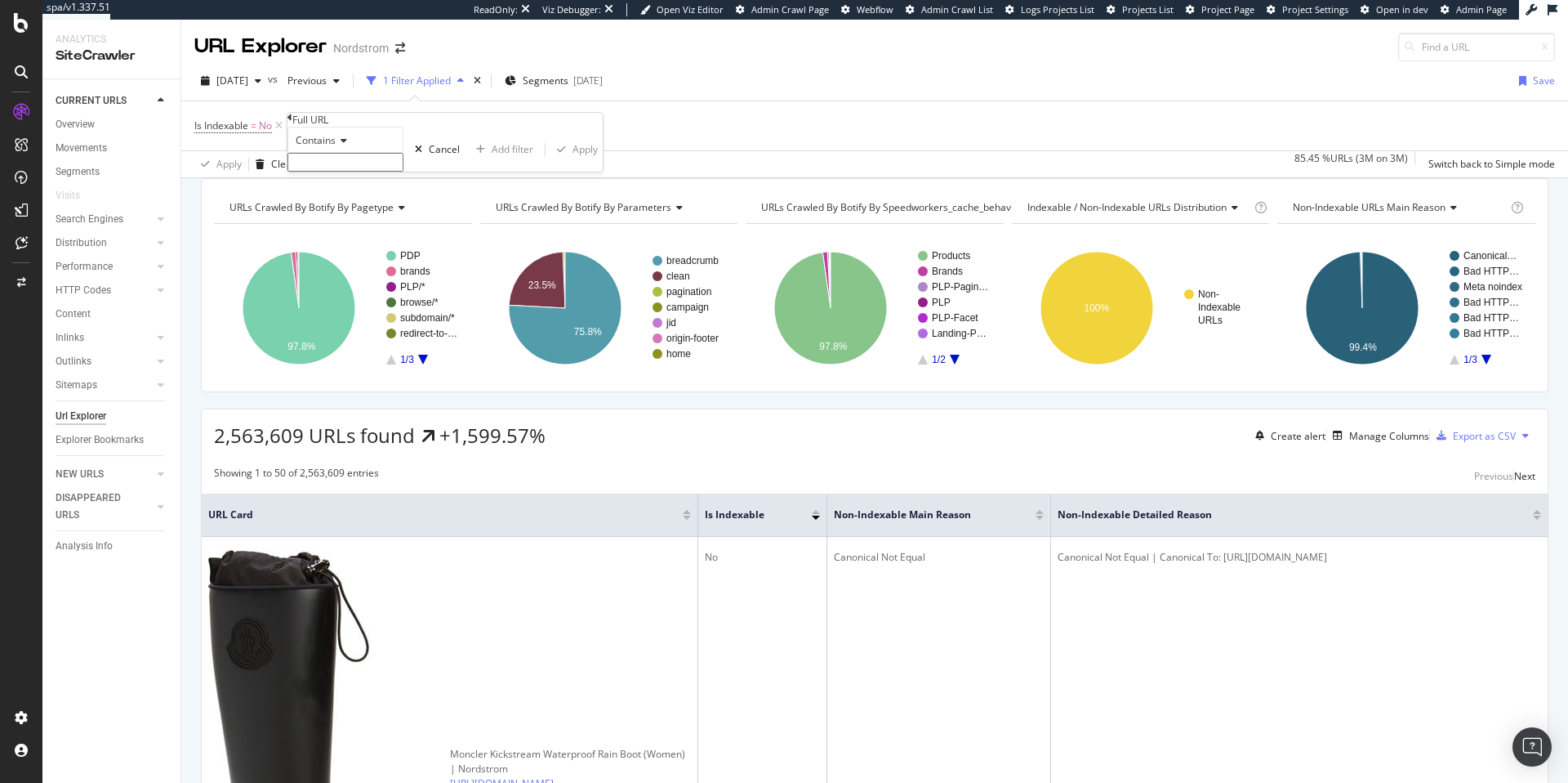
click at [359, 172] on input "text" at bounding box center [345, 161] width 116 height 19
type input "origin"
click at [572, 161] on div "Apply" at bounding box center [585, 154] width 25 height 14
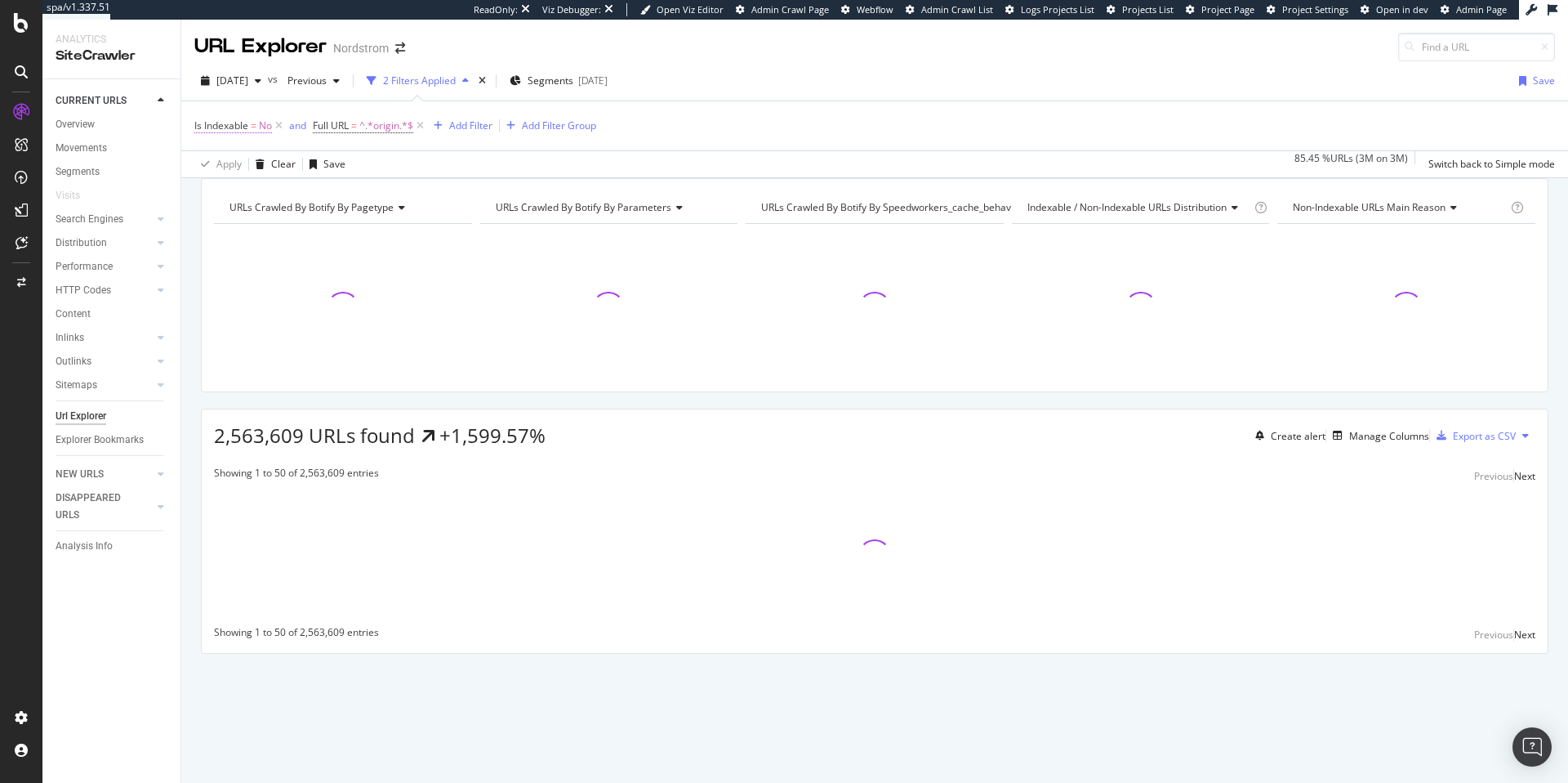
click at [239, 127] on span "Is Indexable" at bounding box center [221, 125] width 54 height 14
click at [419, 160] on div "Apply Clear Save 83.69 % URLs ( 3M on 3M ) Switch back to Simple mode" at bounding box center [875, 164] width 1387 height 27
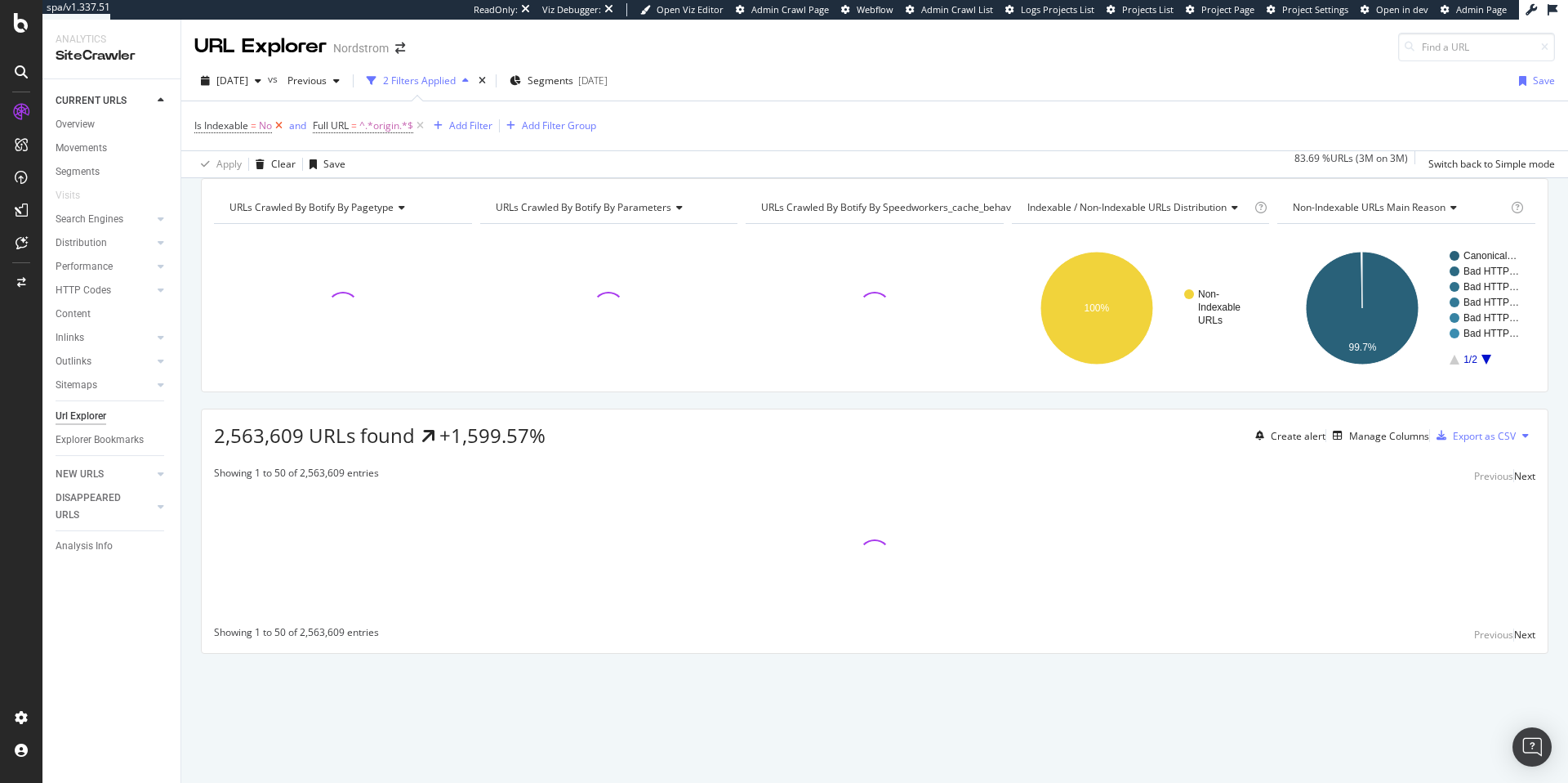
click at [280, 126] on icon at bounding box center [278, 125] width 14 height 17
click at [1364, 443] on div "Manage Columns" at bounding box center [1389, 436] width 80 height 14
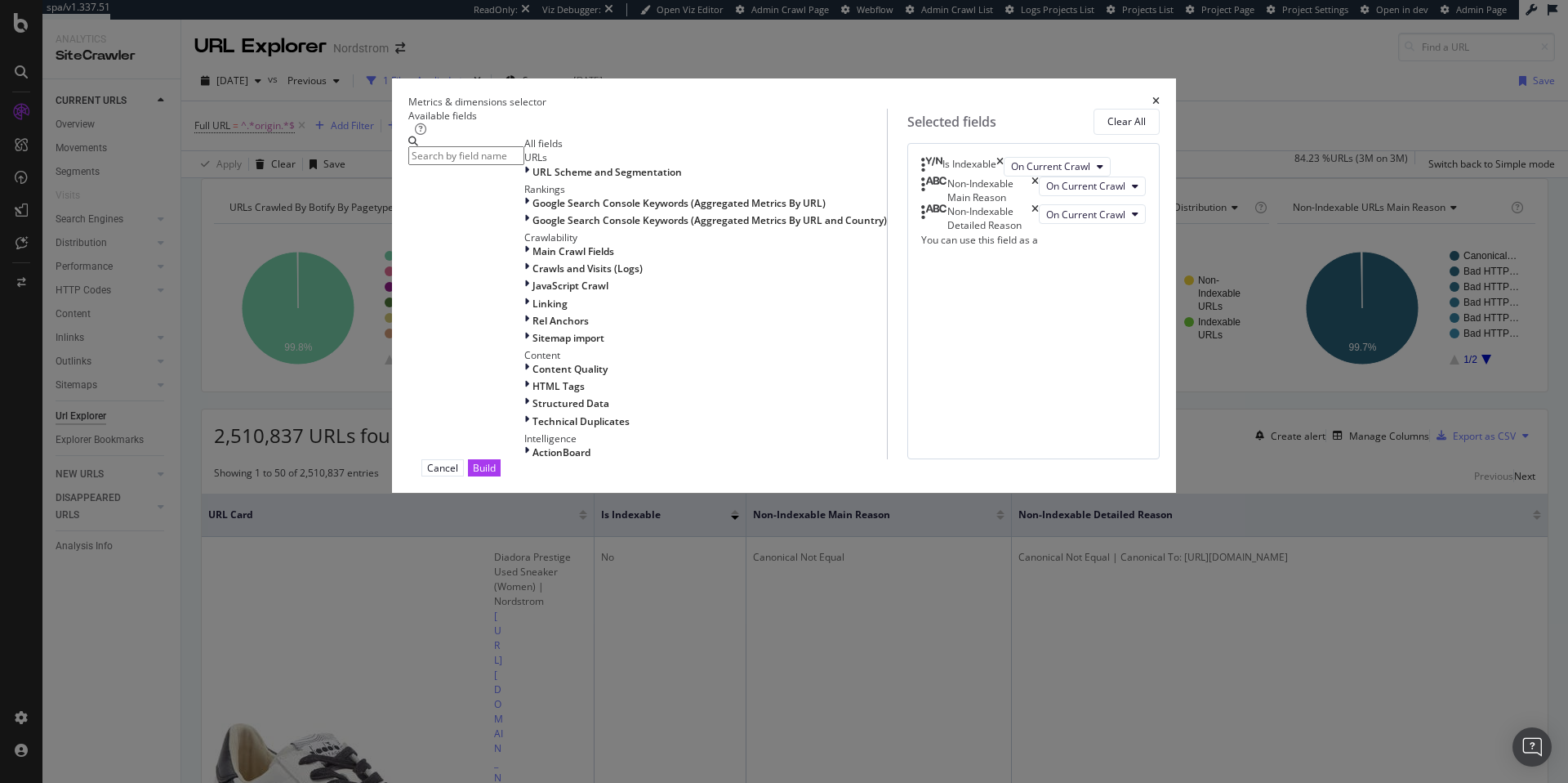
click at [499, 165] on input "modal" at bounding box center [466, 155] width 116 height 19
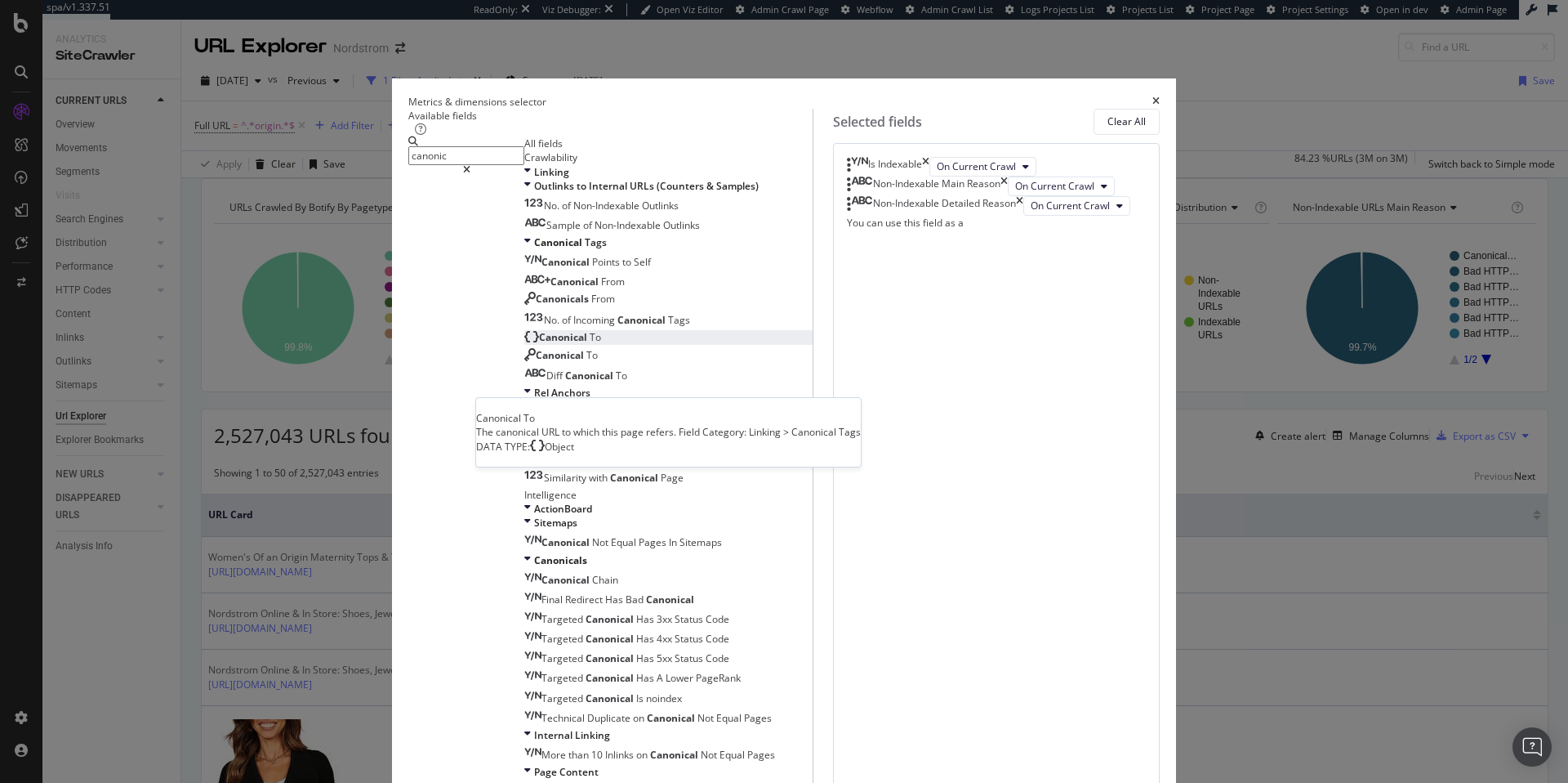
type input "canonic"
click at [539, 344] on span "Canonical" at bounding box center [565, 337] width 51 height 14
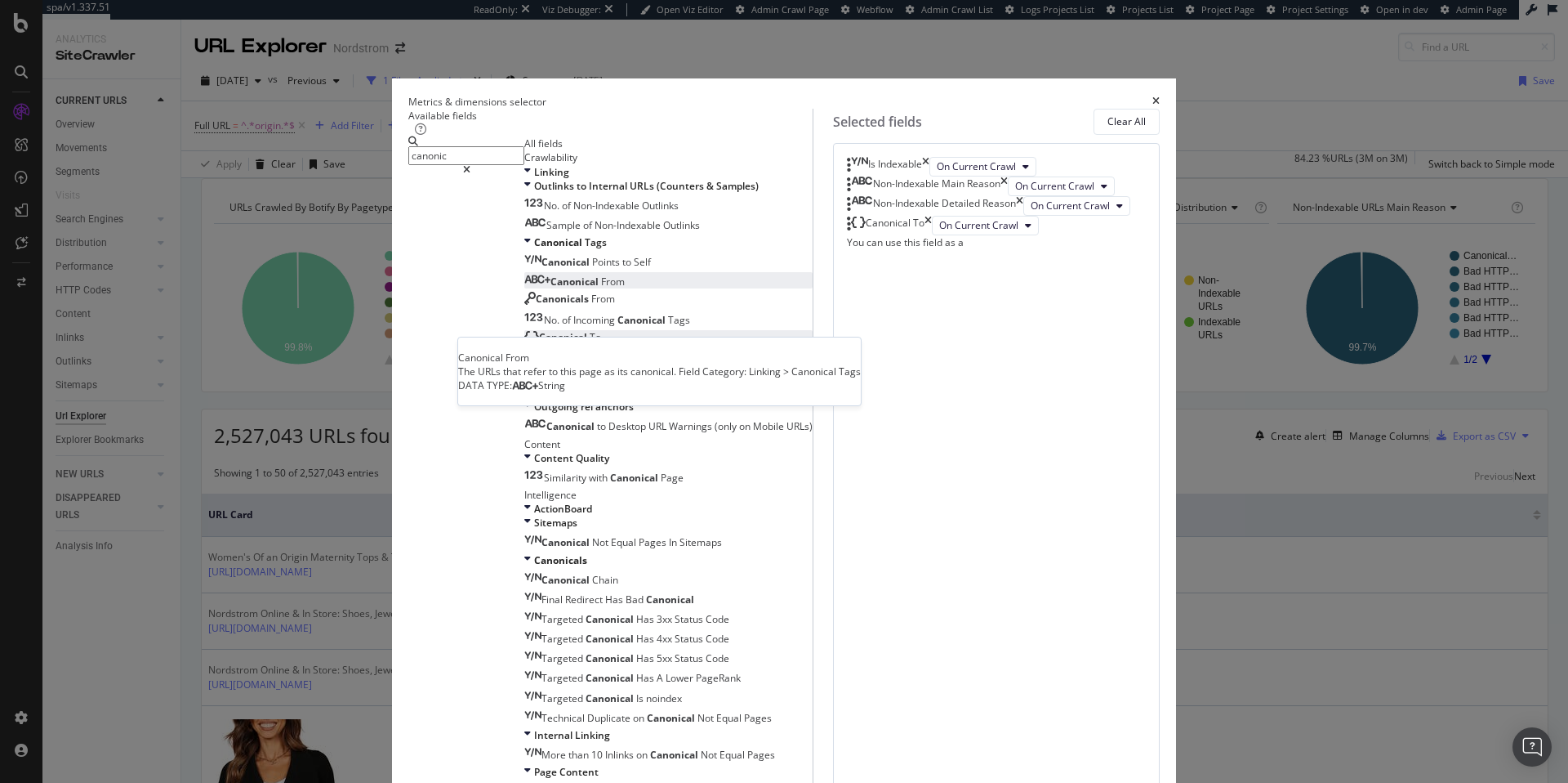
click at [601, 288] on span "From" at bounding box center [613, 282] width 23 height 14
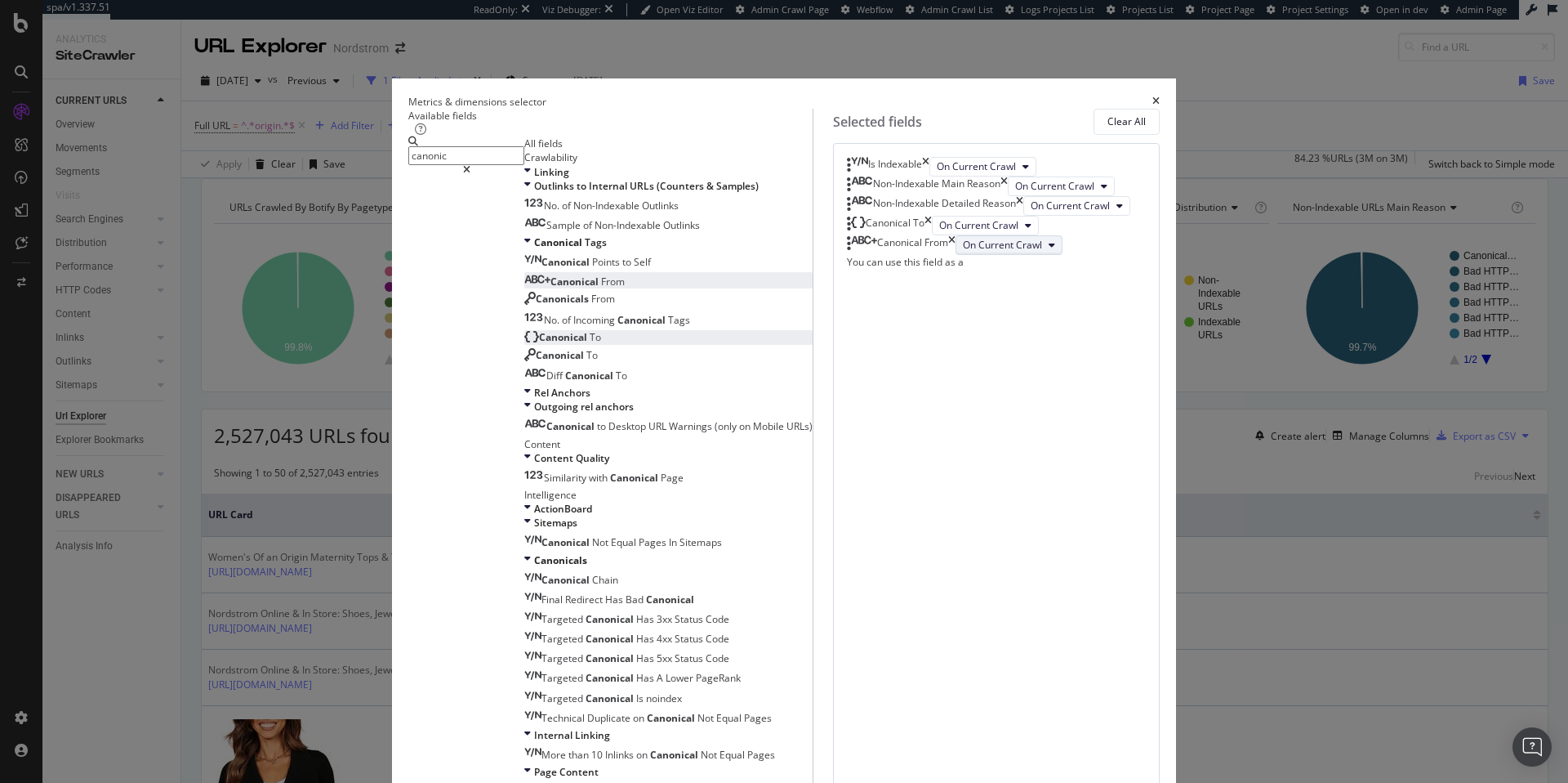
click at [1049, 250] on icon "modal" at bounding box center [1052, 245] width 7 height 10
click at [955, 255] on icon "times" at bounding box center [953, 245] width 8 height 20
drag, startPoint x: 519, startPoint y: 194, endPoint x: 506, endPoint y: 190, distance: 13.6
click at [506, 165] on input "canonic" at bounding box center [466, 155] width 116 height 19
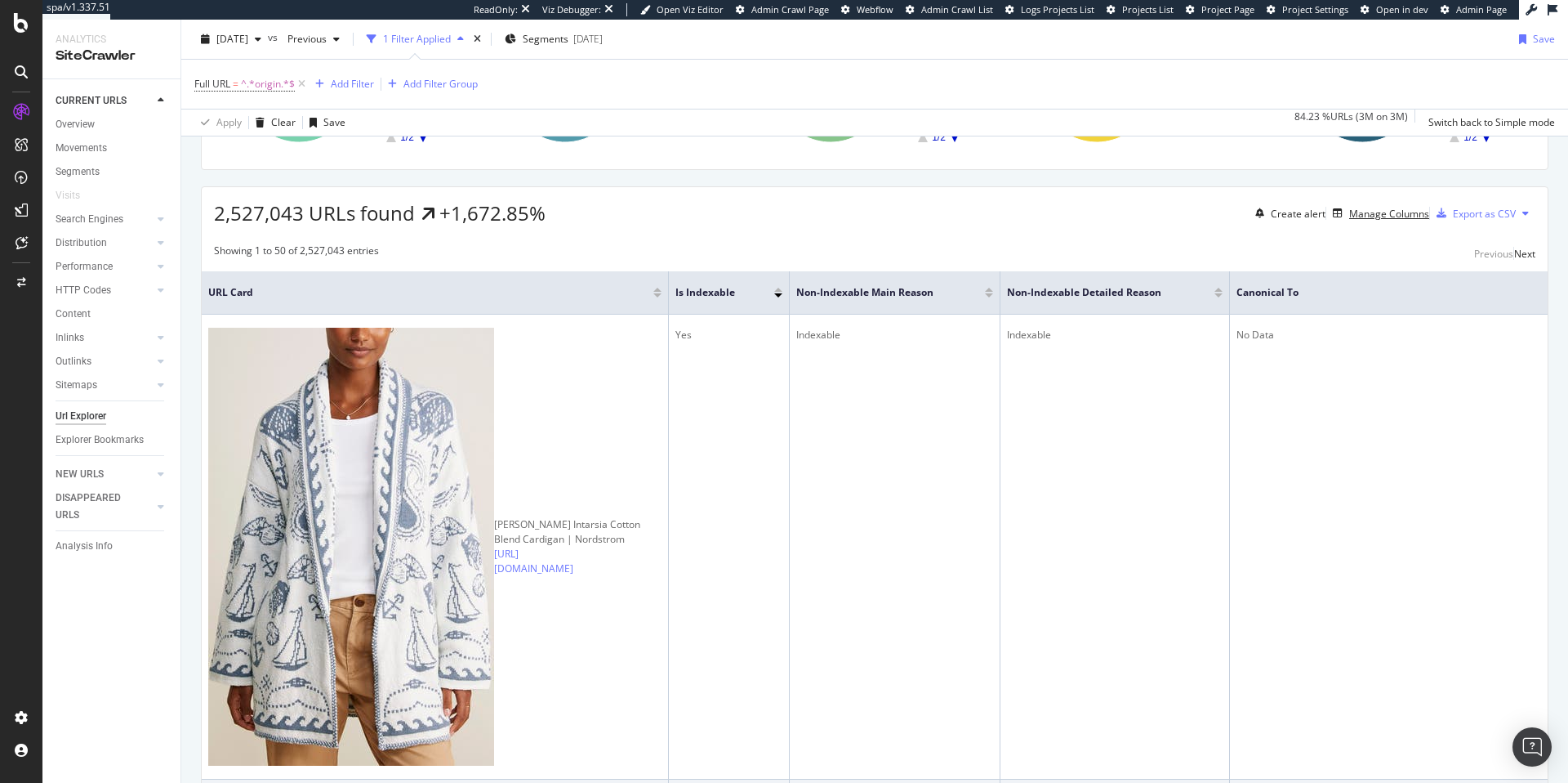
scroll to position [233, 0]
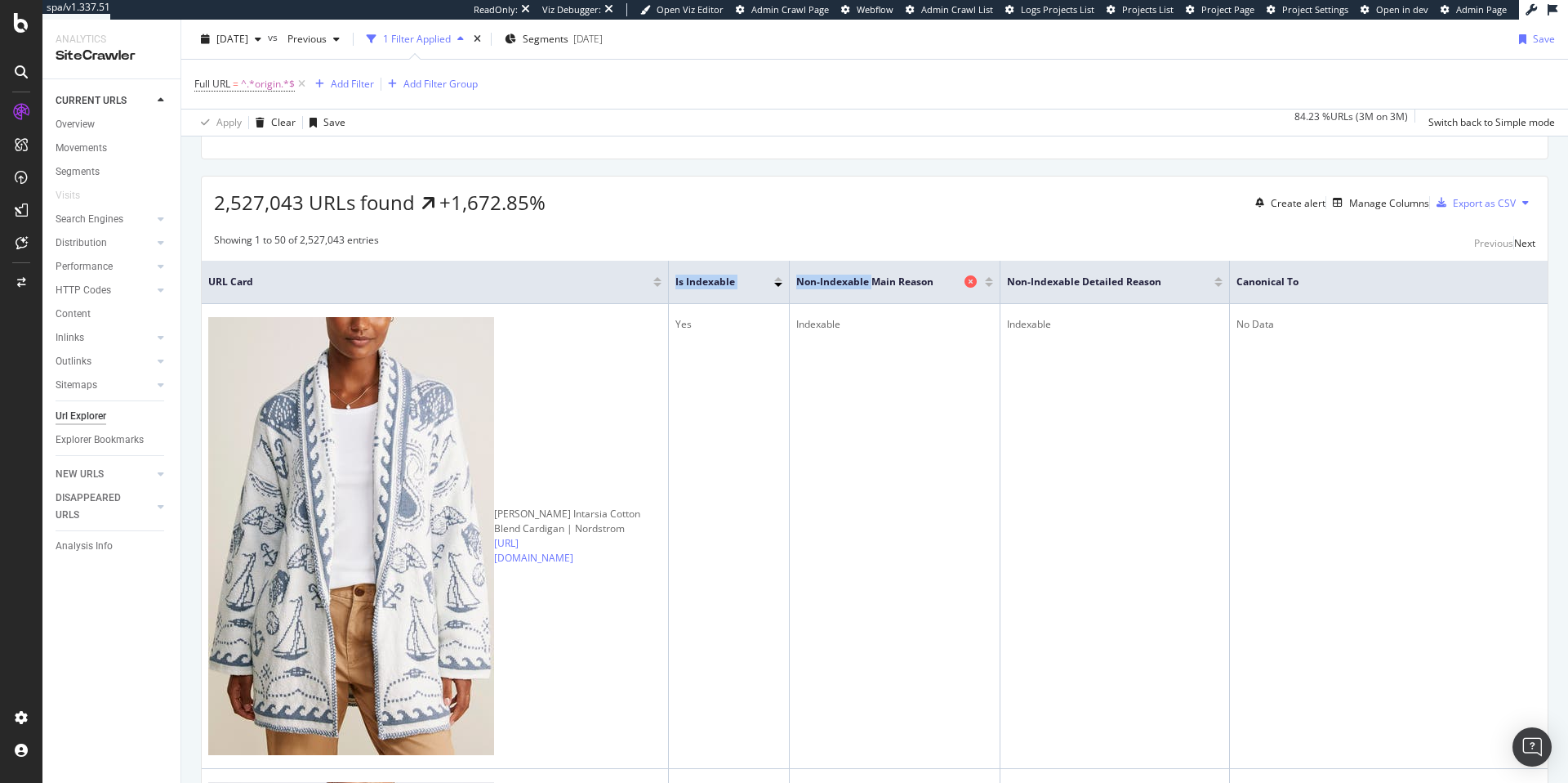
drag, startPoint x: 617, startPoint y: 306, endPoint x: 806, endPoint y: 306, distance: 189.0
click at [806, 304] on tr "URL Card Is Indexable Non-Indexable Main Reason Non-Indexable Detailed Reason C…" at bounding box center [875, 283] width 1346 height 43
drag, startPoint x: 616, startPoint y: 303, endPoint x: 780, endPoint y: 318, distance: 164.7
click at [780, 304] on tr "URL Card Is Indexable Non-Indexable Main Reason Non-Indexable Detailed Reason C…" at bounding box center [875, 283] width 1346 height 43
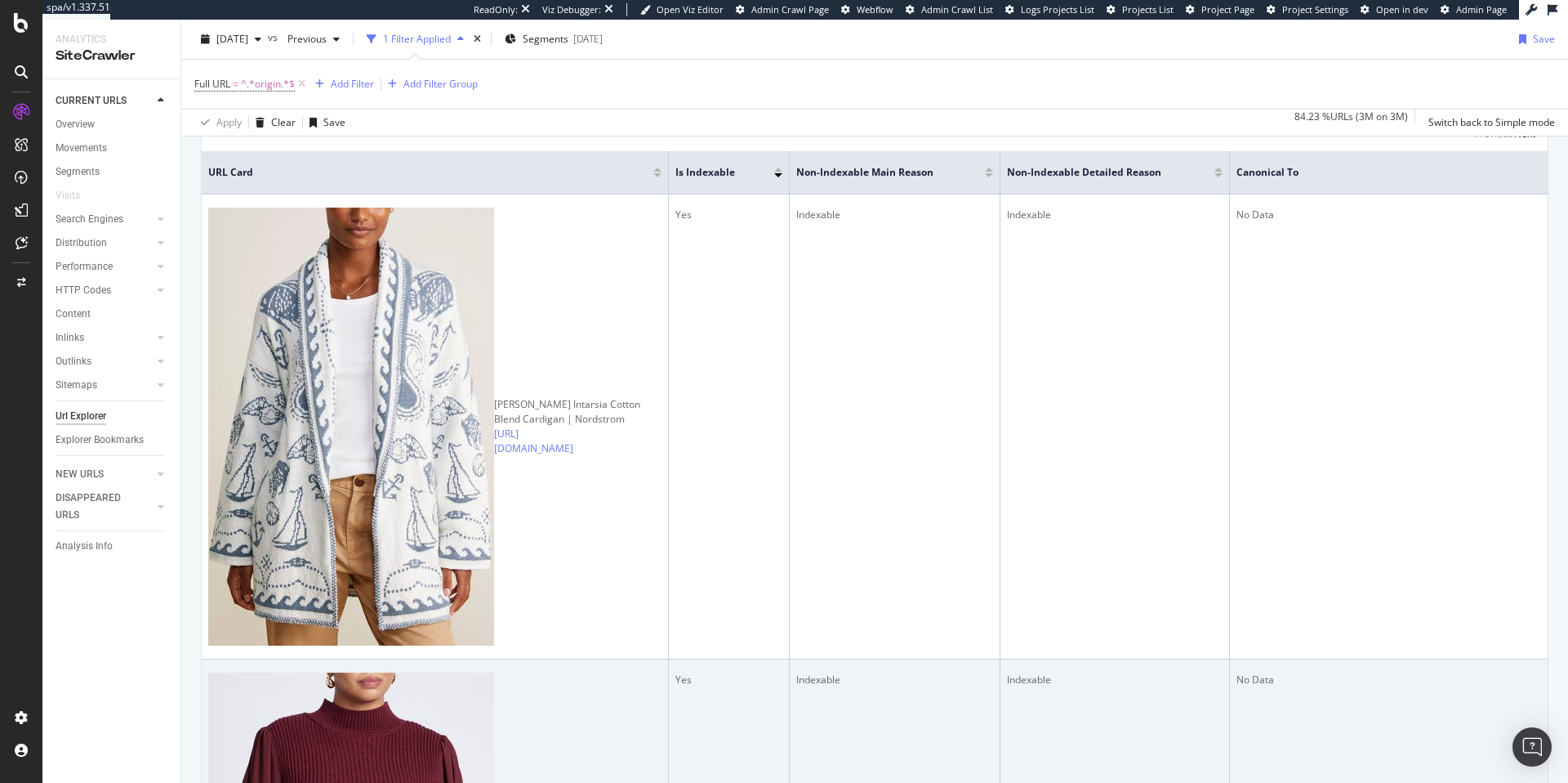
scroll to position [347, 0]
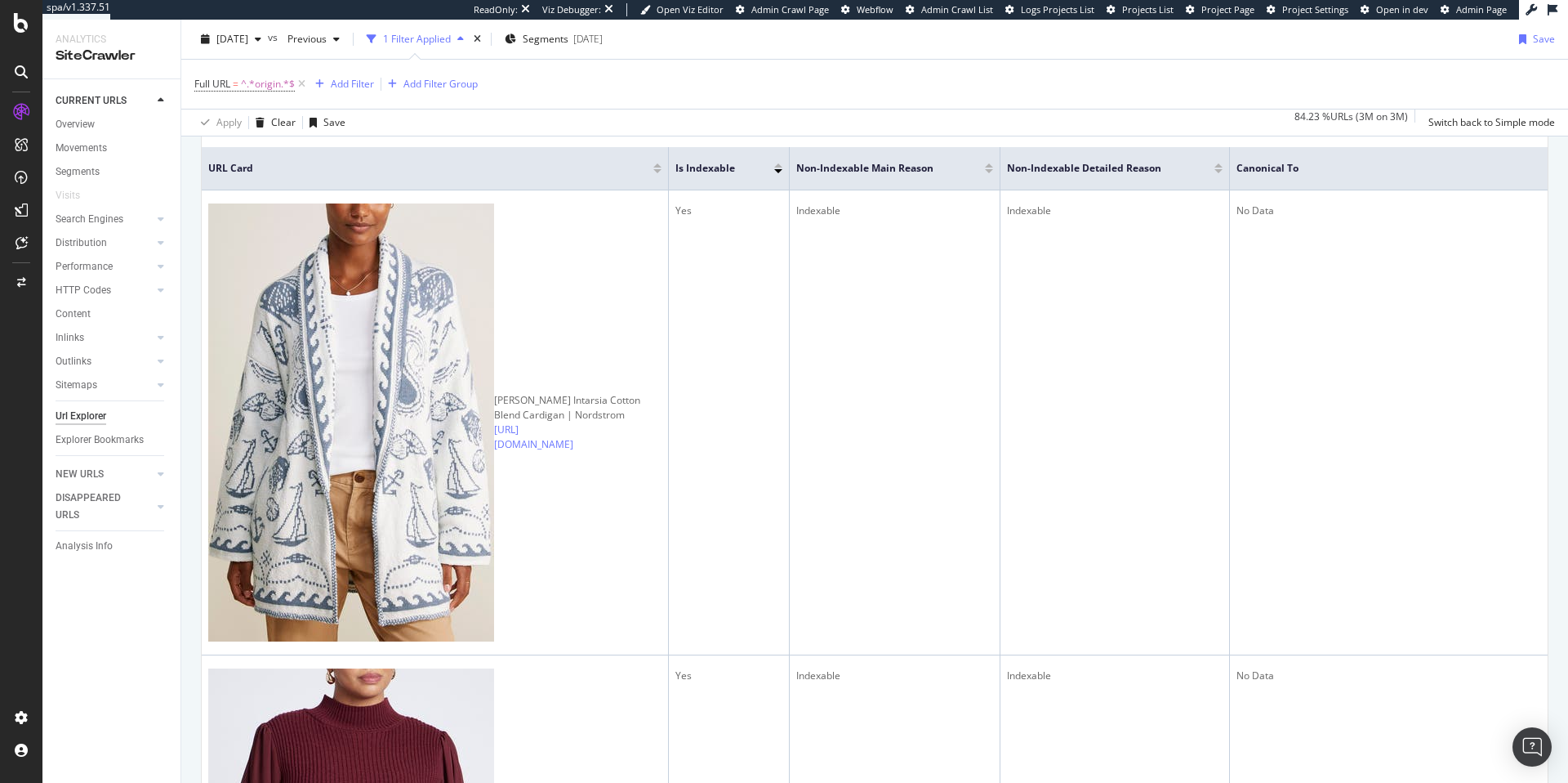
click at [775, 173] on div at bounding box center [779, 171] width 8 height 4
click at [775, 167] on div at bounding box center [779, 165] width 8 height 4
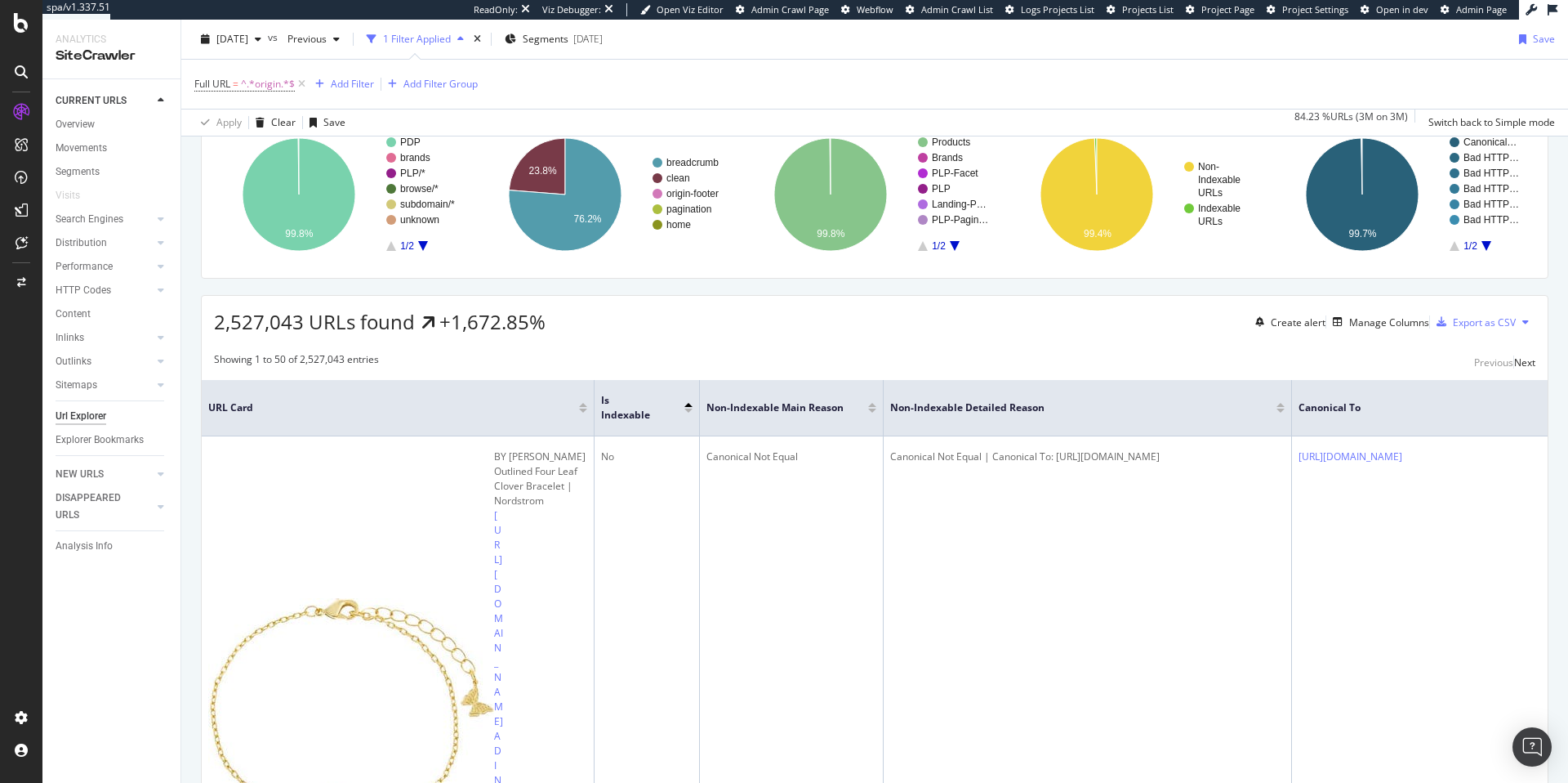
scroll to position [305, 0]
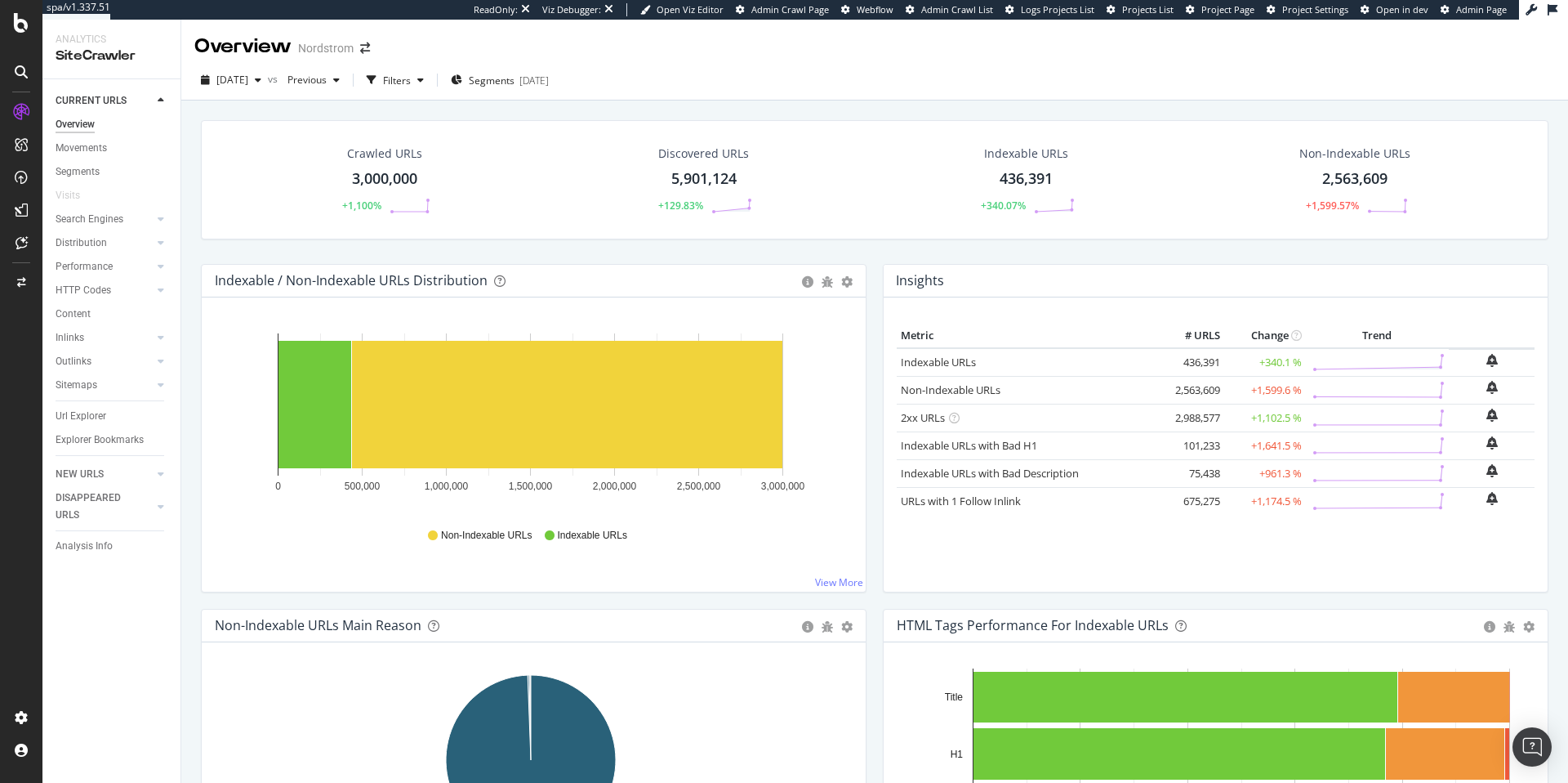
click at [82, 416] on div "Url Explorer" at bounding box center [81, 416] width 51 height 18
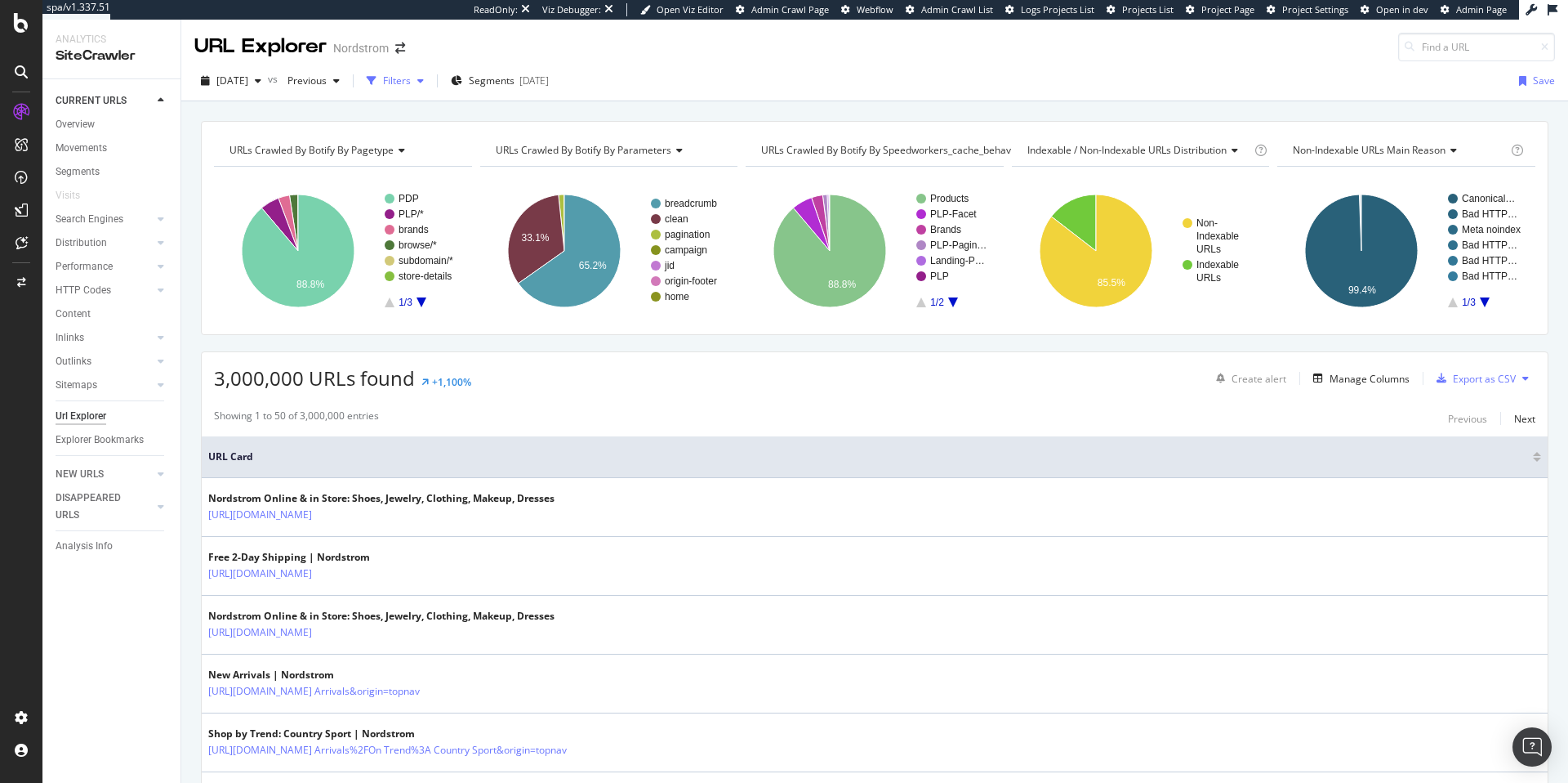
click at [411, 82] on div "Filters" at bounding box center [397, 80] width 27 height 14
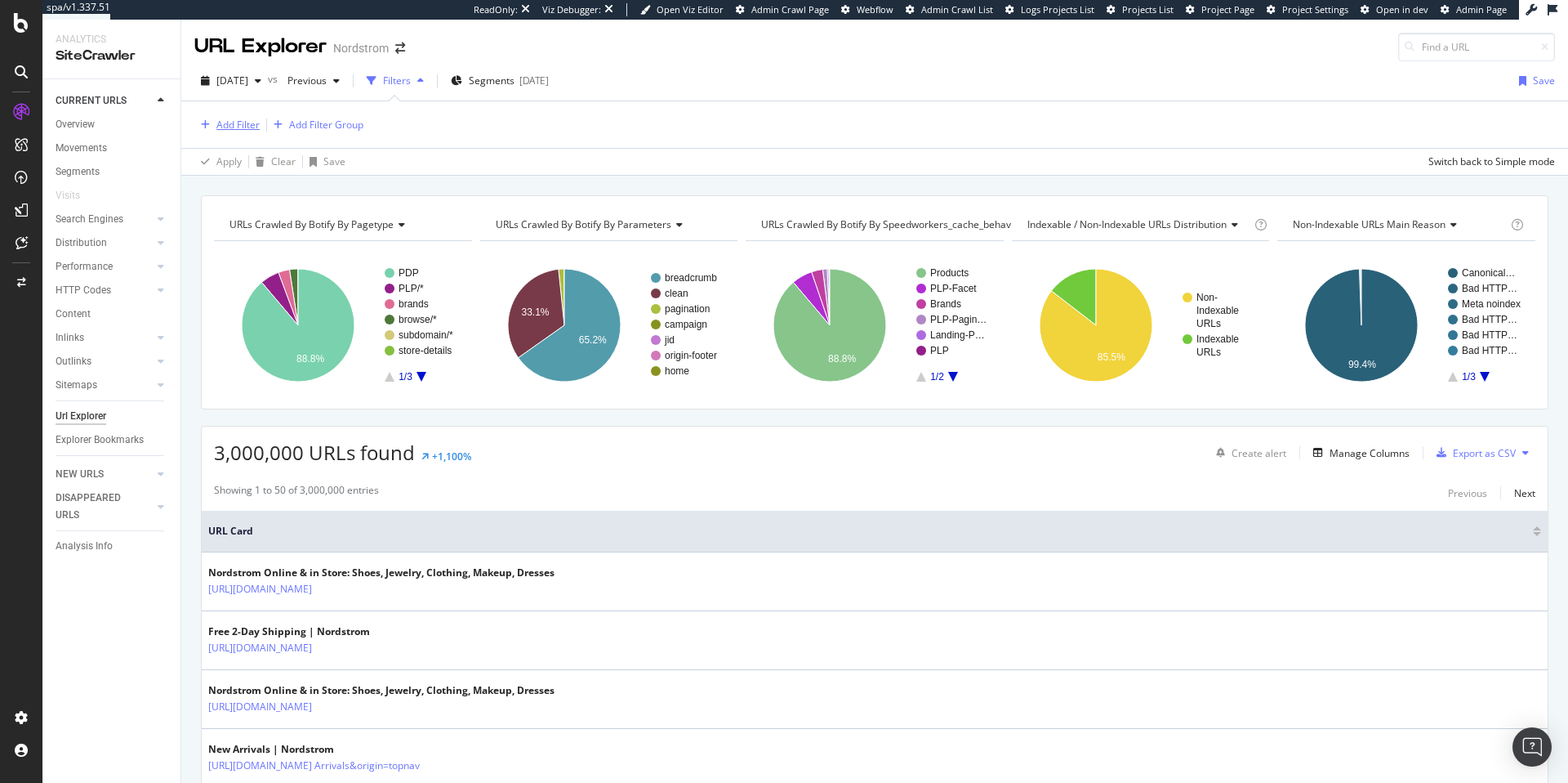
click at [236, 127] on div "Add Filter" at bounding box center [238, 124] width 43 height 14
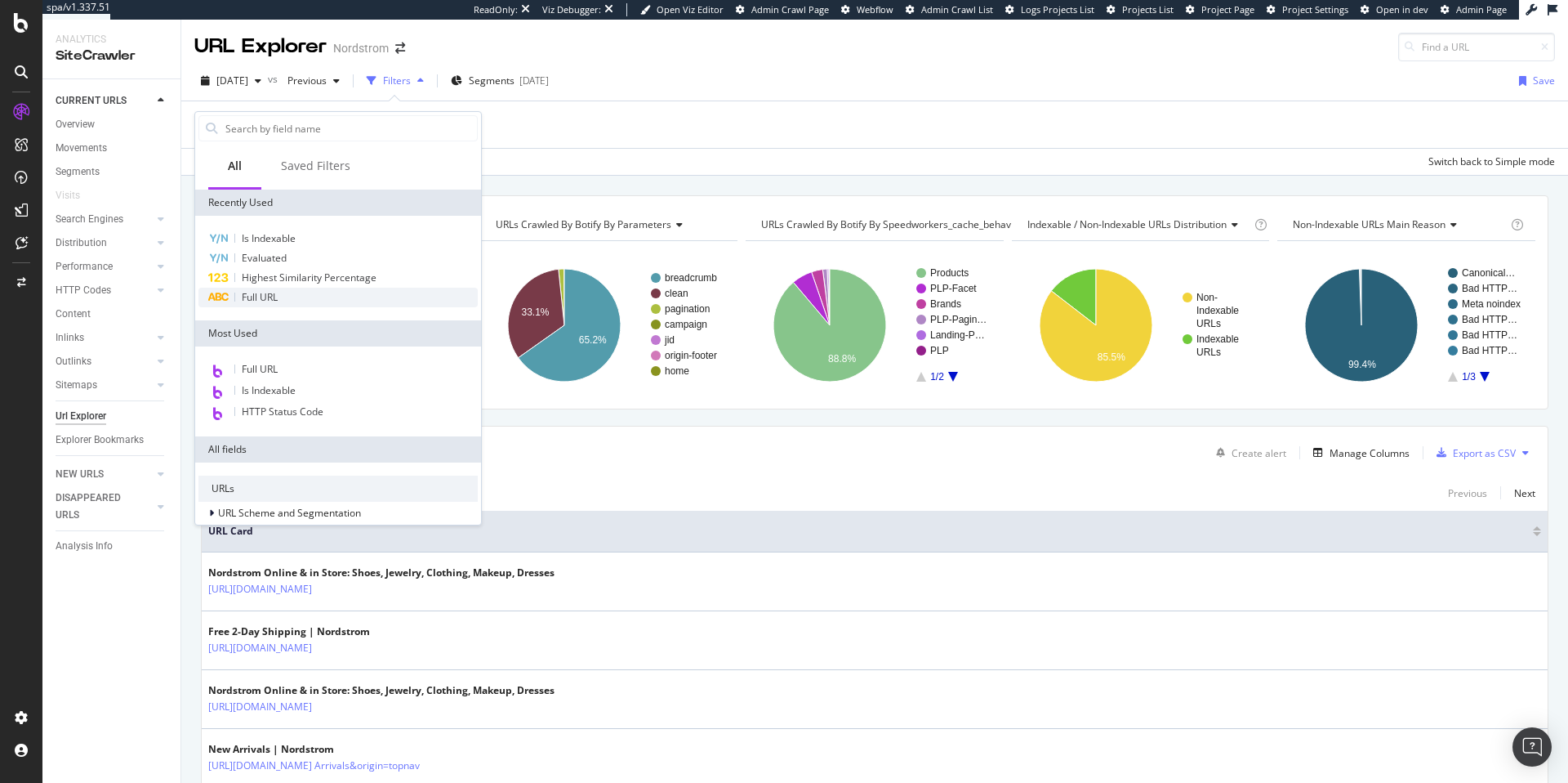
click at [263, 294] on span "Full URL" at bounding box center [259, 297] width 36 height 14
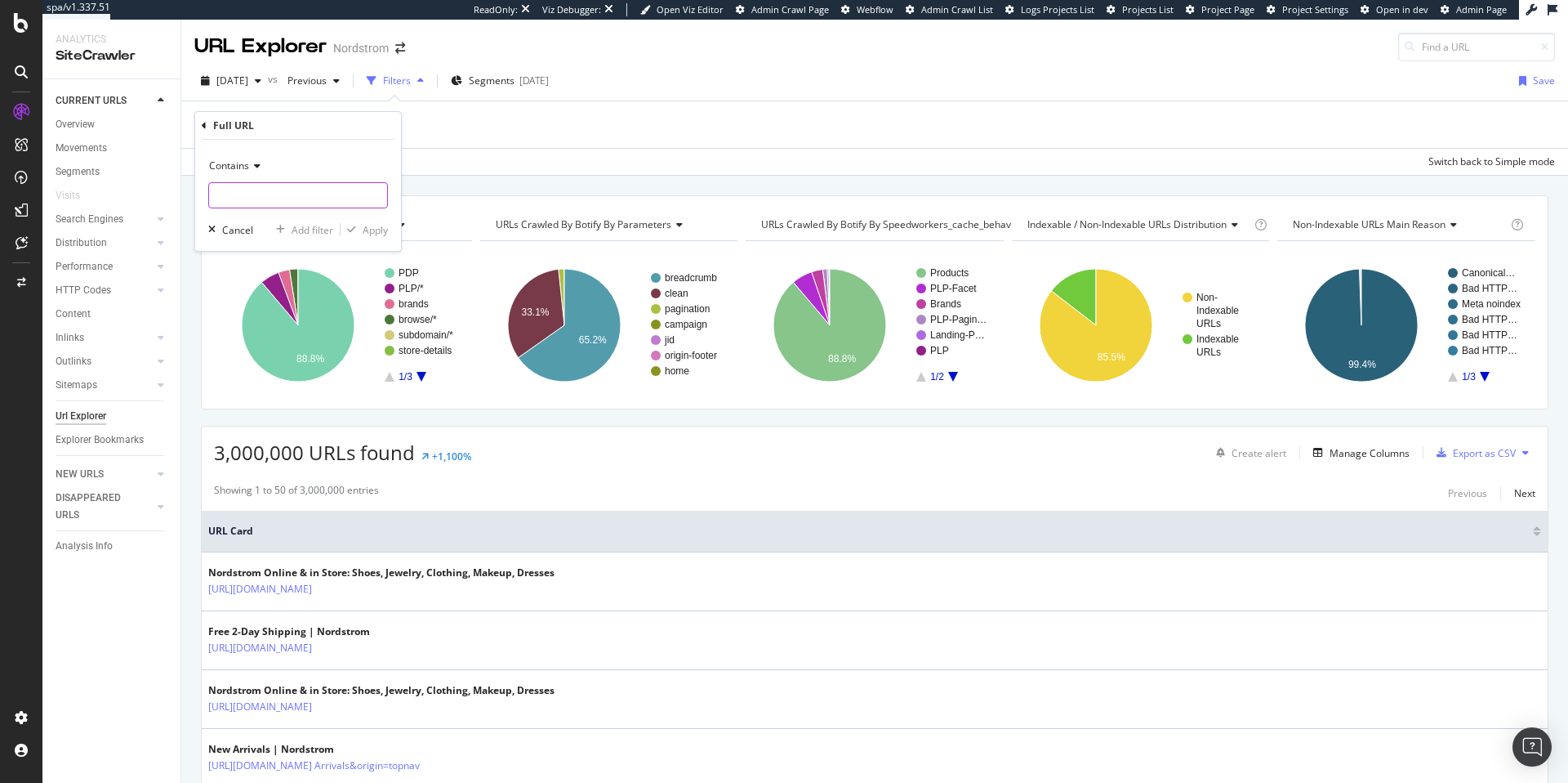
click at [277, 196] on input "text" at bounding box center [298, 195] width 178 height 26
type input "/track/"
click at [378, 236] on div "Apply" at bounding box center [375, 230] width 25 height 14
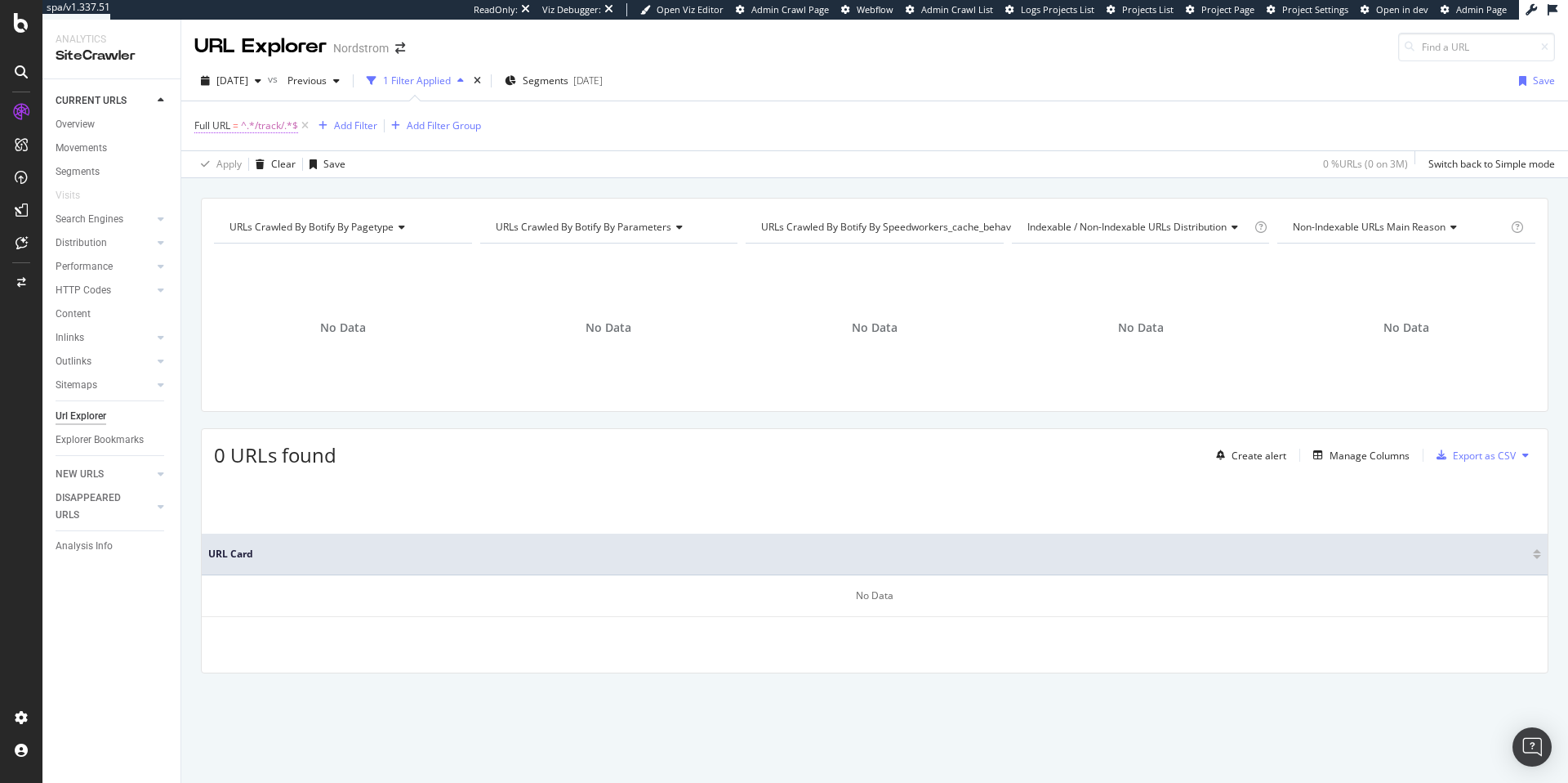
click at [275, 125] on span "^.*/track/.*$" at bounding box center [270, 125] width 58 height 22
click at [291, 196] on input "/track/" at bounding box center [286, 194] width 154 height 26
type input "/S/"
click at [367, 227] on div "Apply" at bounding box center [375, 229] width 25 height 14
click at [258, 127] on span "^.*/S/.*$" at bounding box center [261, 125] width 40 height 22
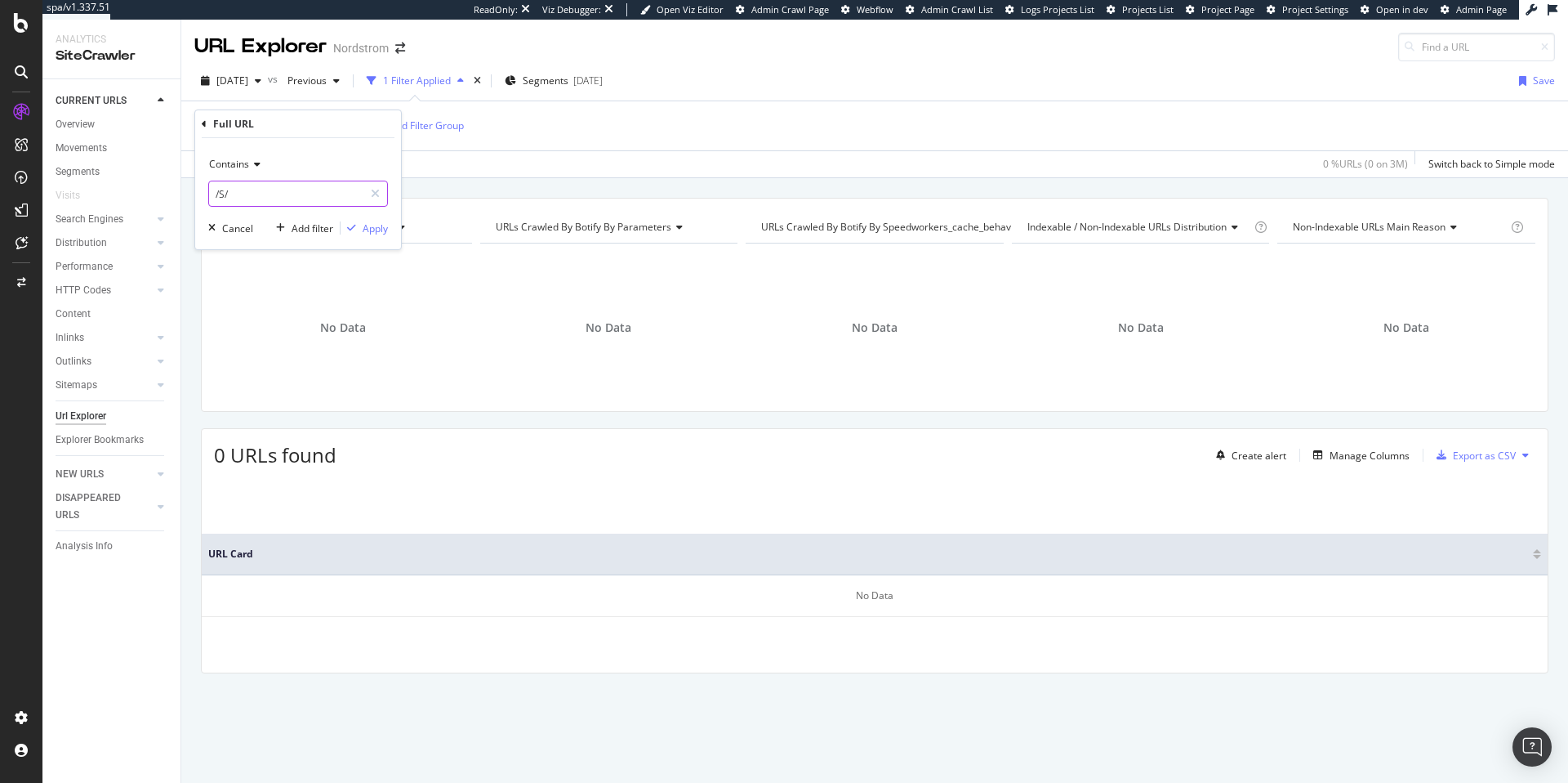
click at [224, 193] on input "/S/" at bounding box center [286, 194] width 154 height 26
type input "/C/"
click at [376, 232] on div "Apply" at bounding box center [375, 229] width 25 height 14
